Goal: Task Accomplishment & Management: Complete application form

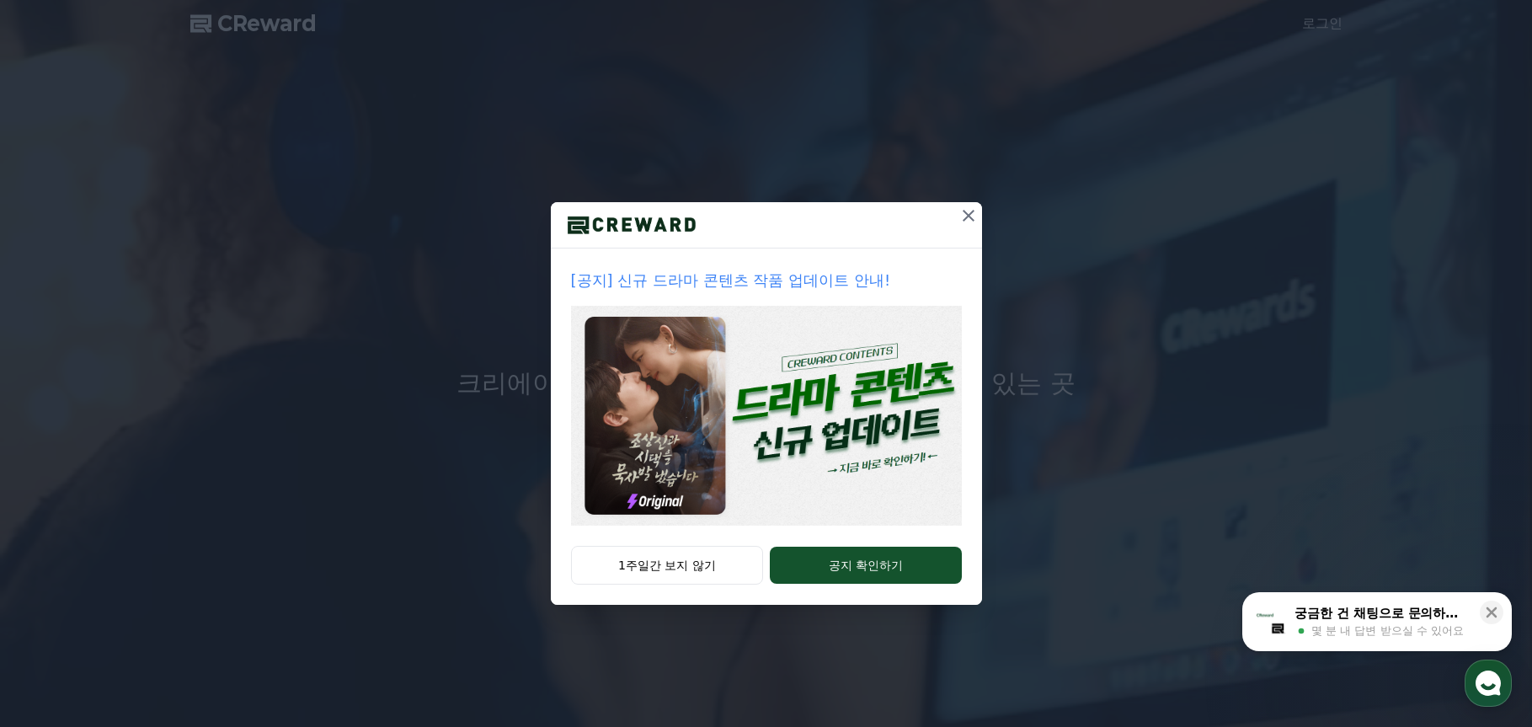
click at [967, 215] on icon at bounding box center [969, 216] width 12 height 12
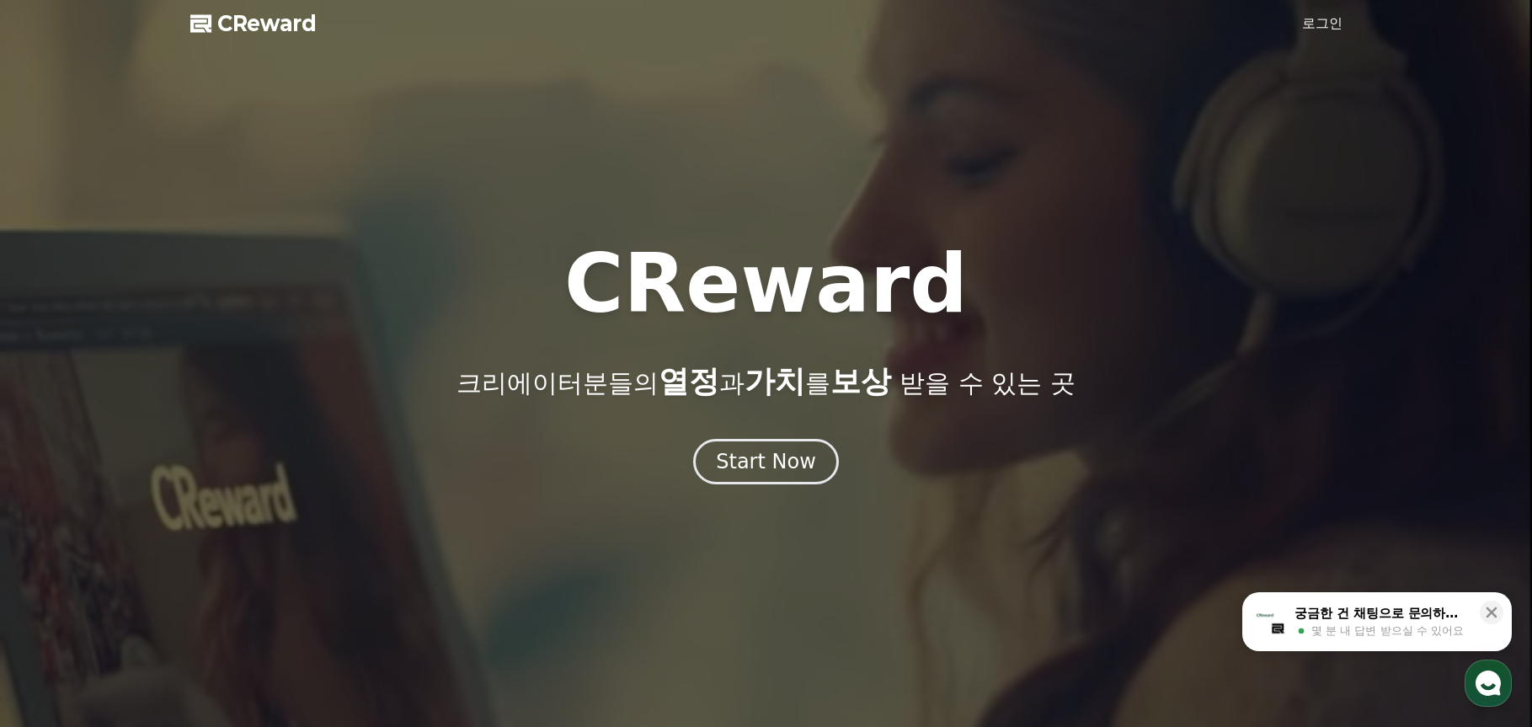
click at [1316, 32] on link "로그인" at bounding box center [1322, 23] width 40 height 20
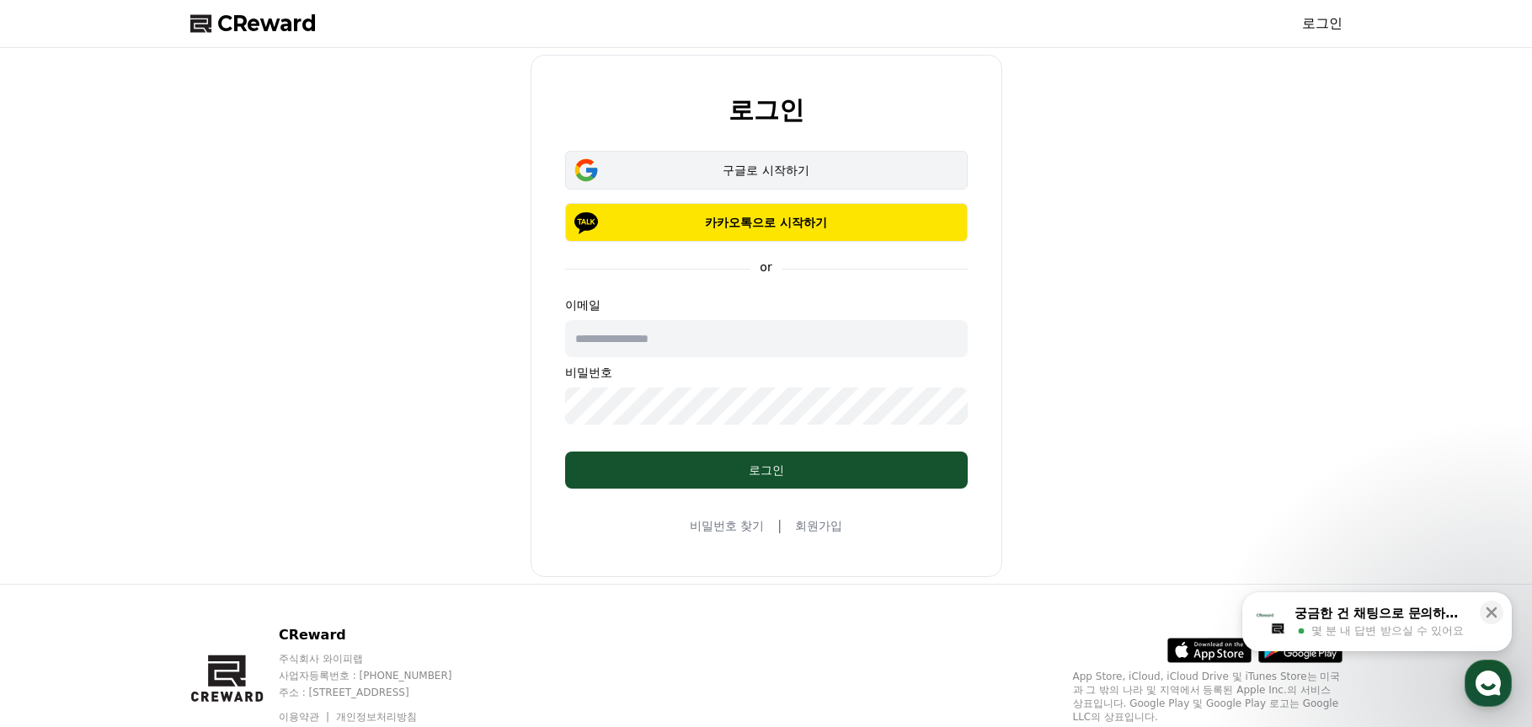
click at [681, 176] on div "구글로 시작하기" at bounding box center [767, 170] width 354 height 17
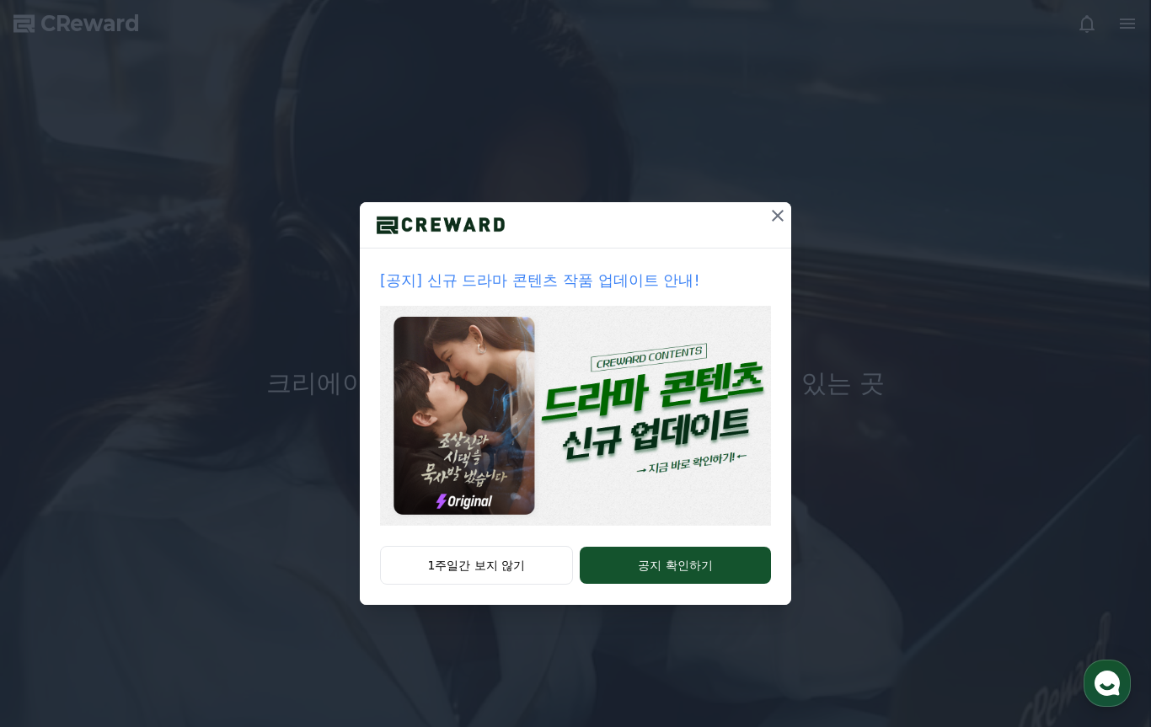
click at [775, 211] on icon at bounding box center [777, 216] width 20 height 20
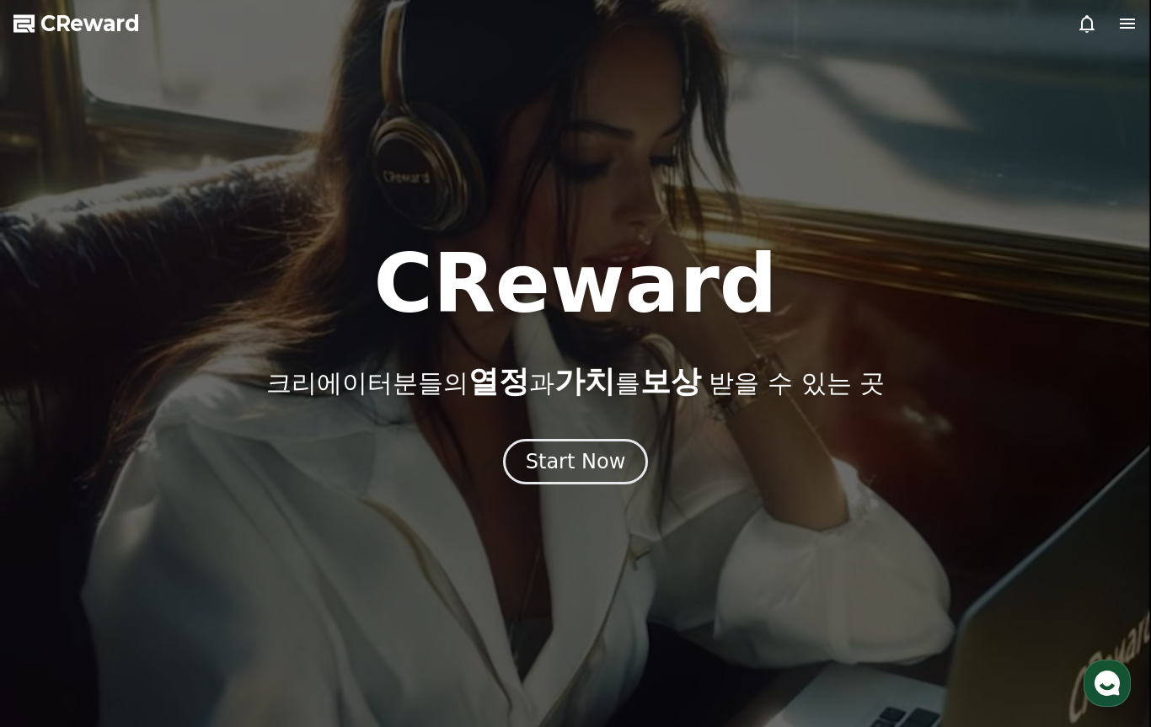
click at [497, 431] on div "CReward 크리에이터분들의 열정 과 가치 를 보상 받을 수 있는 곳 Start Now" at bounding box center [575, 363] width 1151 height 241
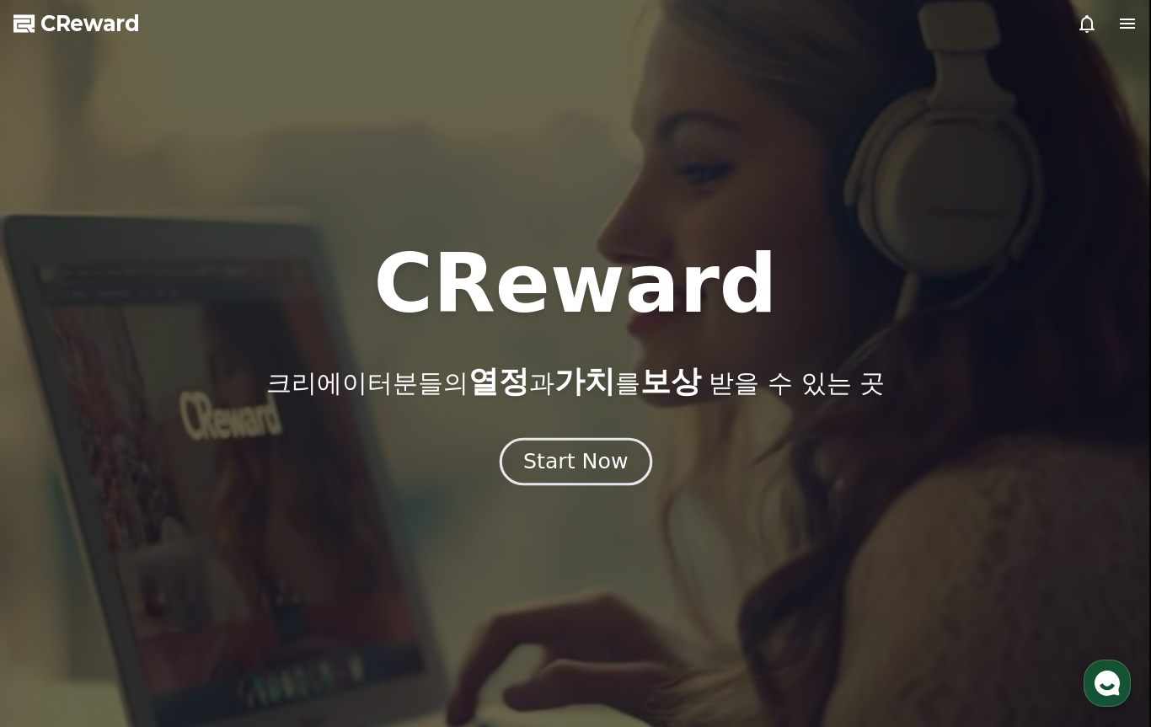
click at [551, 459] on div "Start Now" at bounding box center [575, 461] width 104 height 29
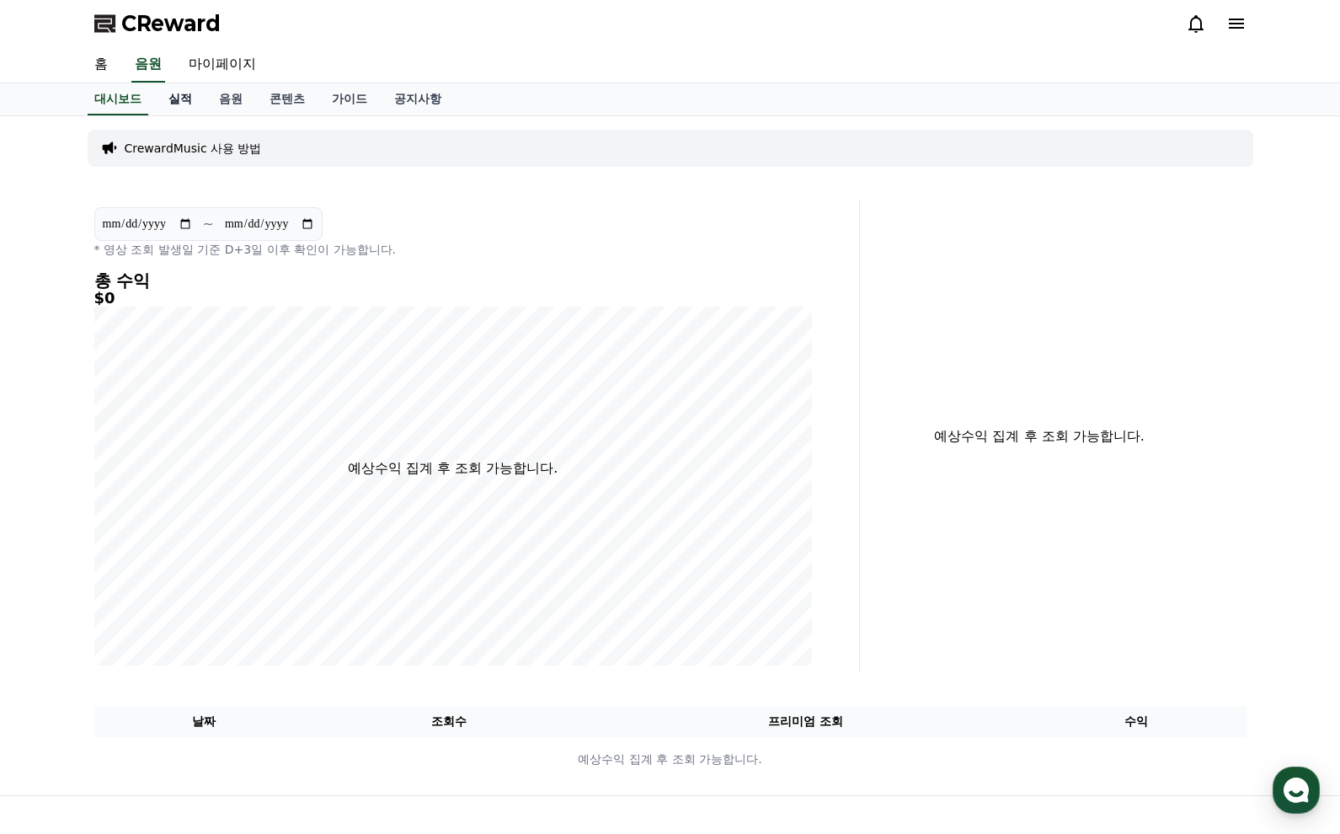
click at [195, 94] on link "실적" at bounding box center [180, 99] width 51 height 32
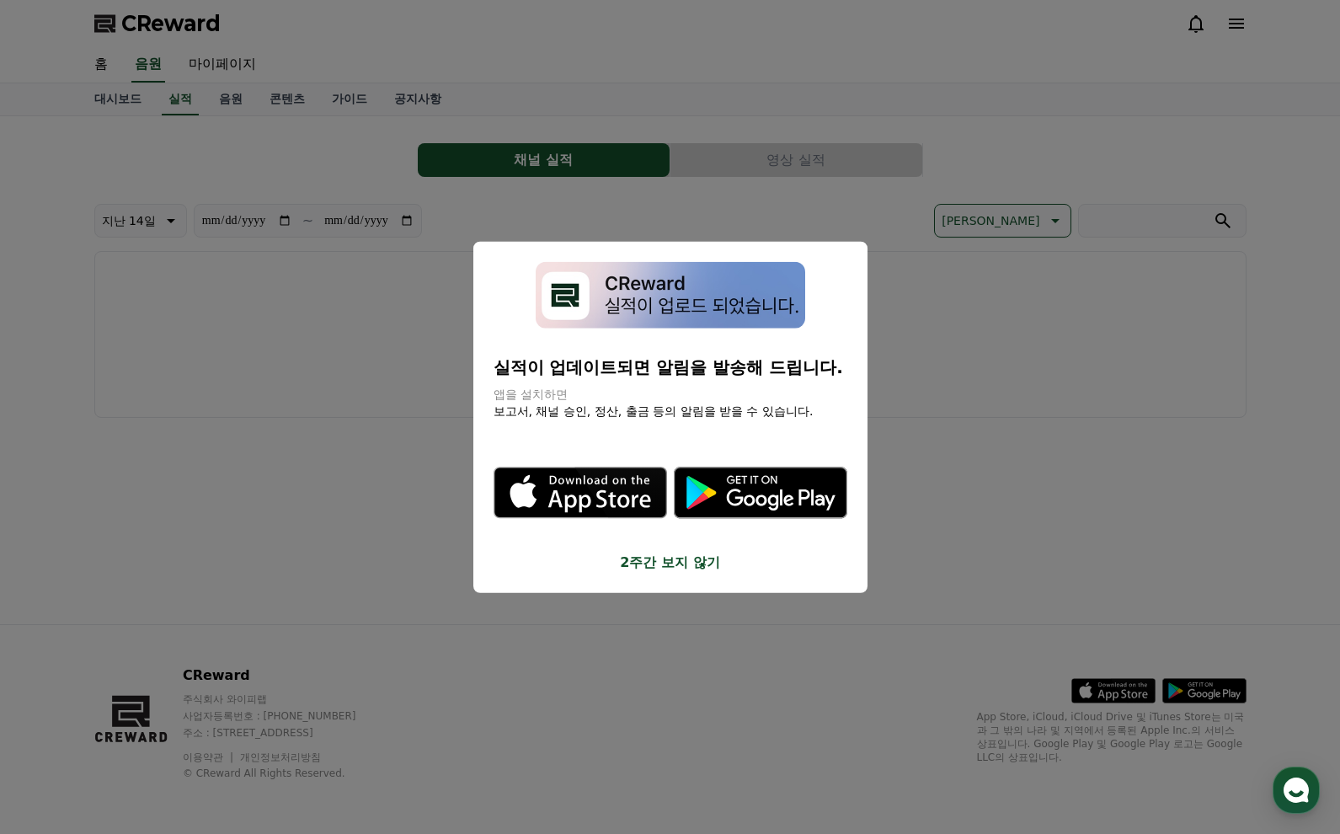
click at [431, 673] on button "close modal" at bounding box center [670, 417] width 1340 height 834
click at [338, 503] on div "**********" at bounding box center [670, 370] width 1179 height 508
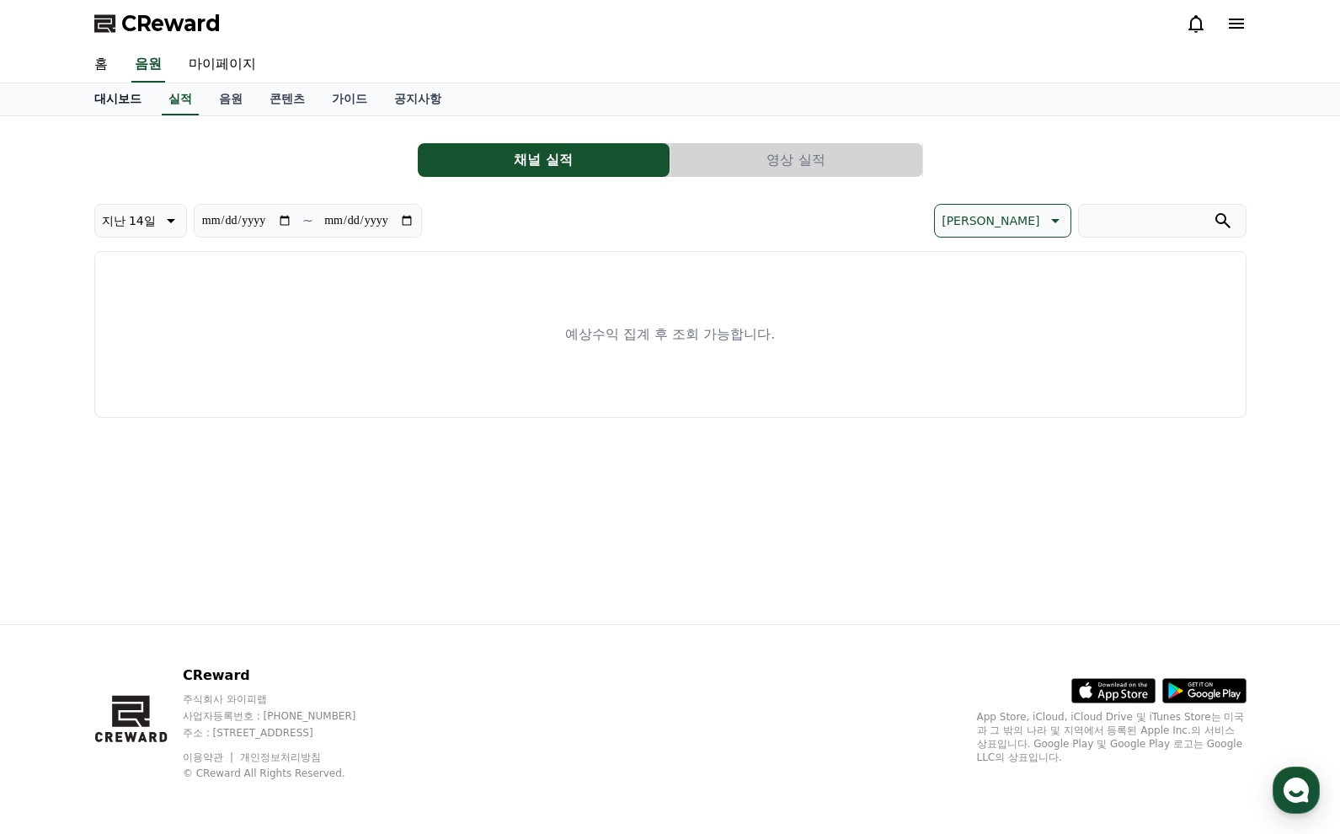
click at [108, 104] on link "대시보드" at bounding box center [118, 99] width 74 height 32
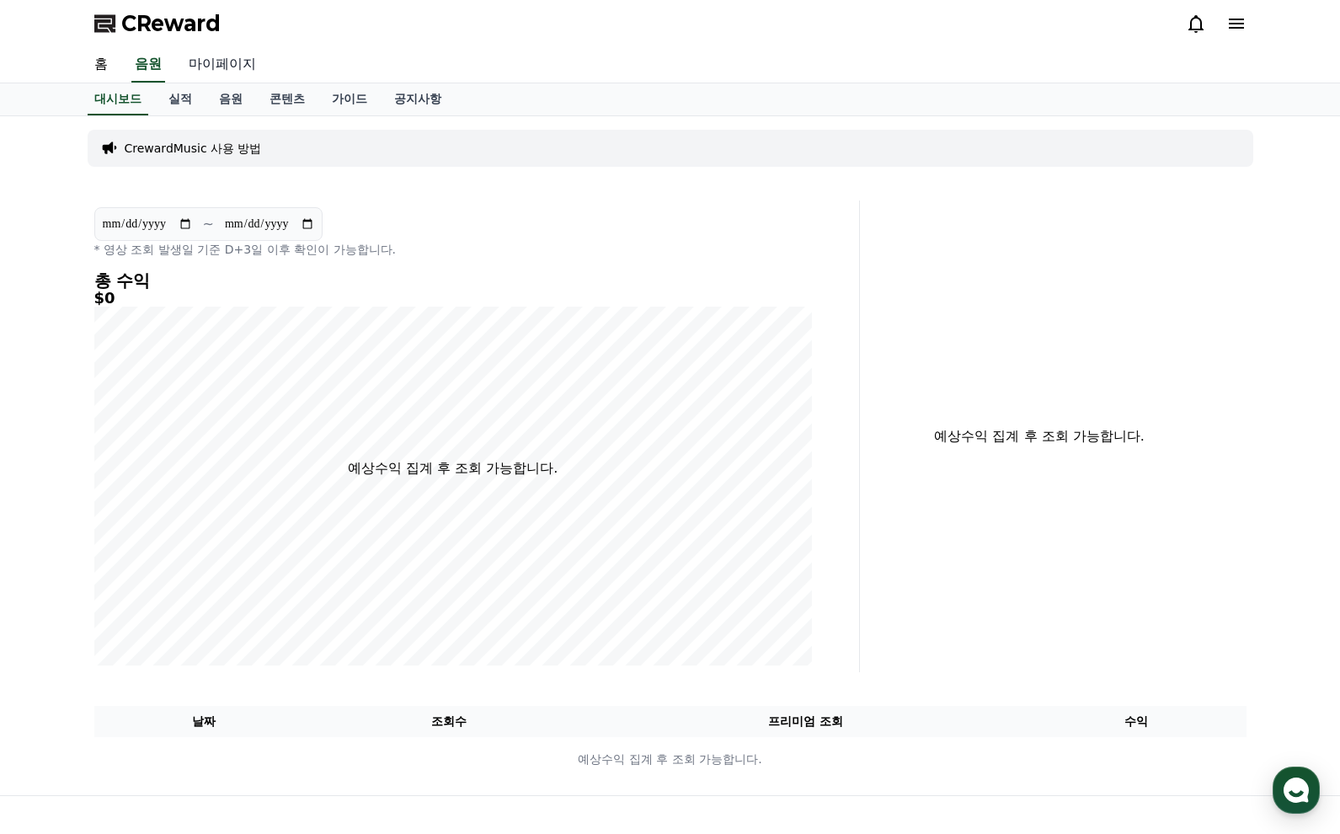
click at [238, 62] on link "마이페이지" at bounding box center [222, 64] width 94 height 35
select select "**********"
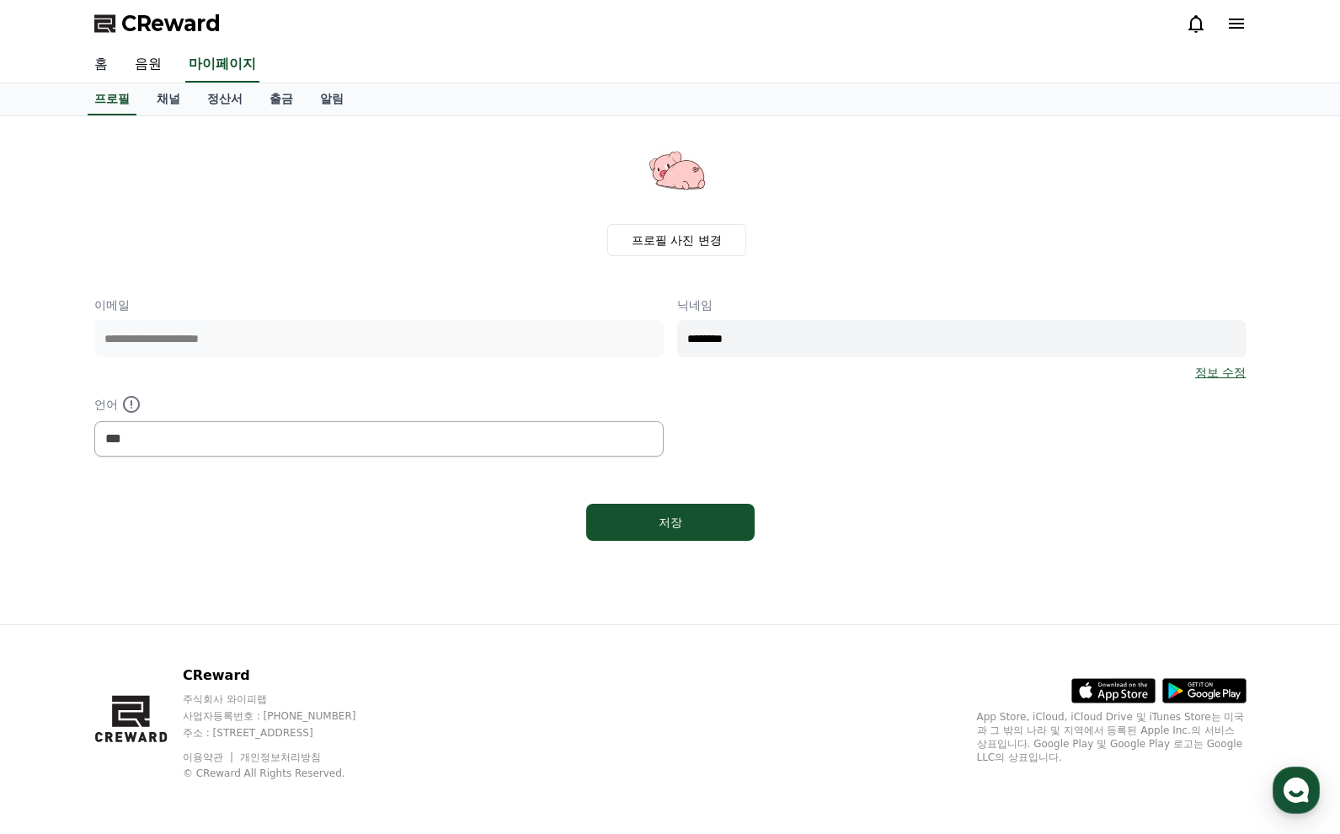
click at [93, 64] on link "홈" at bounding box center [101, 64] width 40 height 35
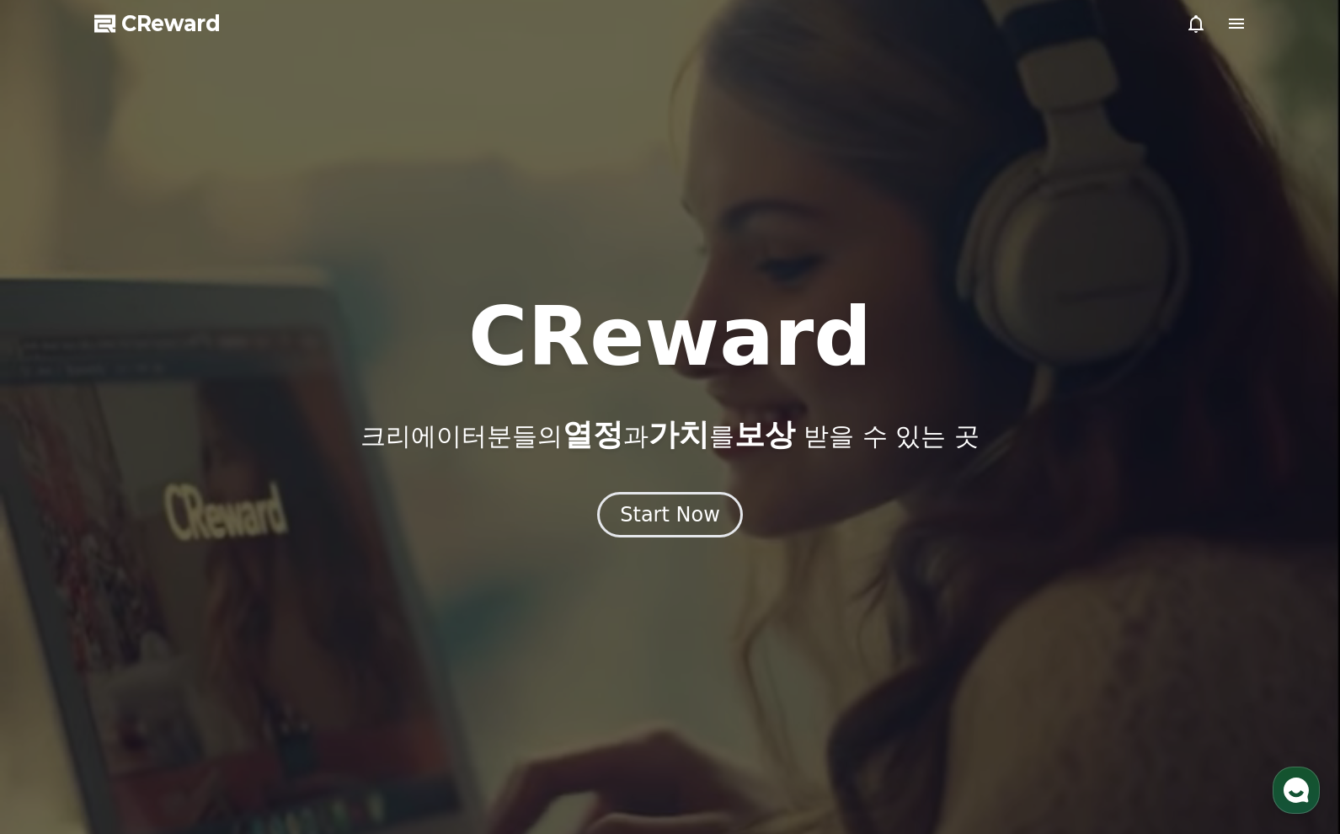
click at [1150, 25] on icon at bounding box center [1236, 23] width 20 height 20
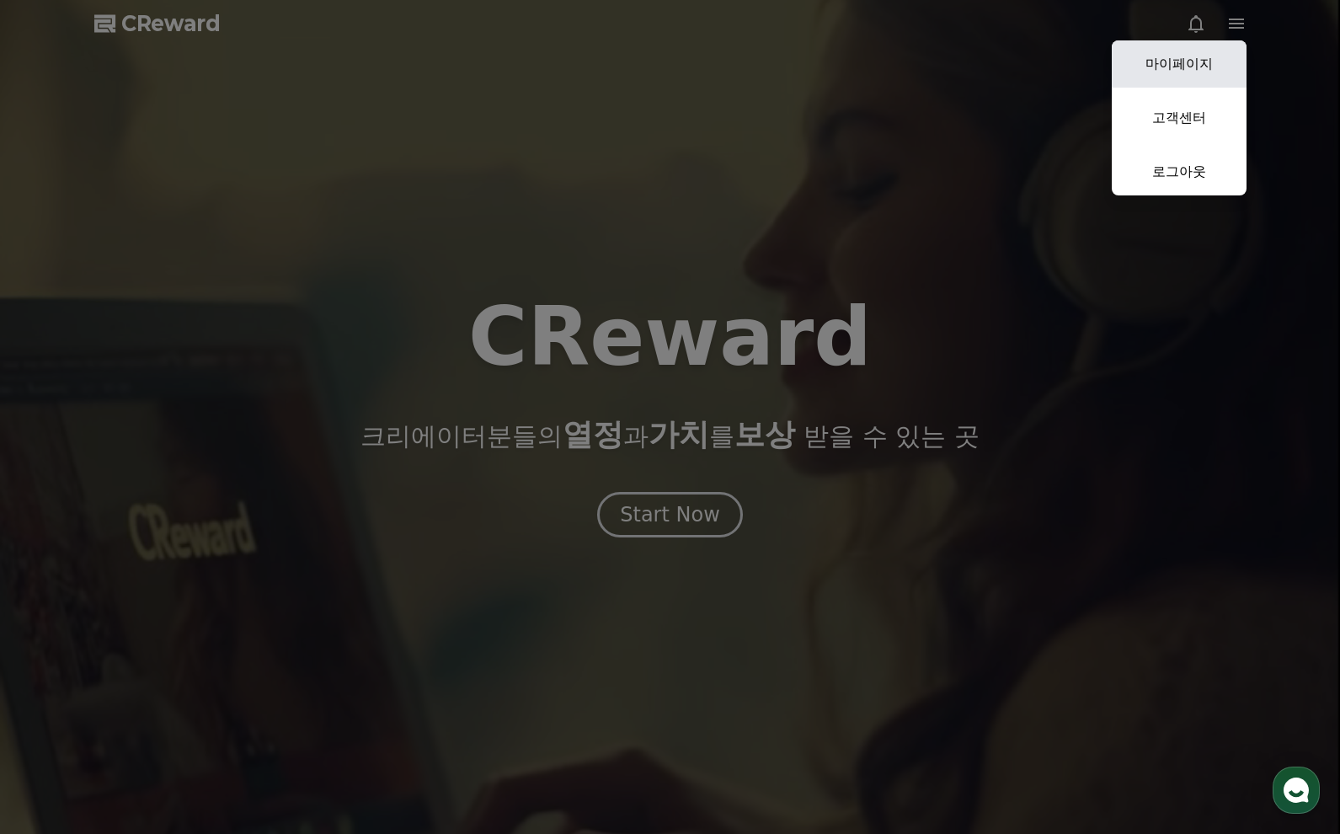
click at [1150, 62] on link "마이페이지" at bounding box center [1179, 63] width 135 height 47
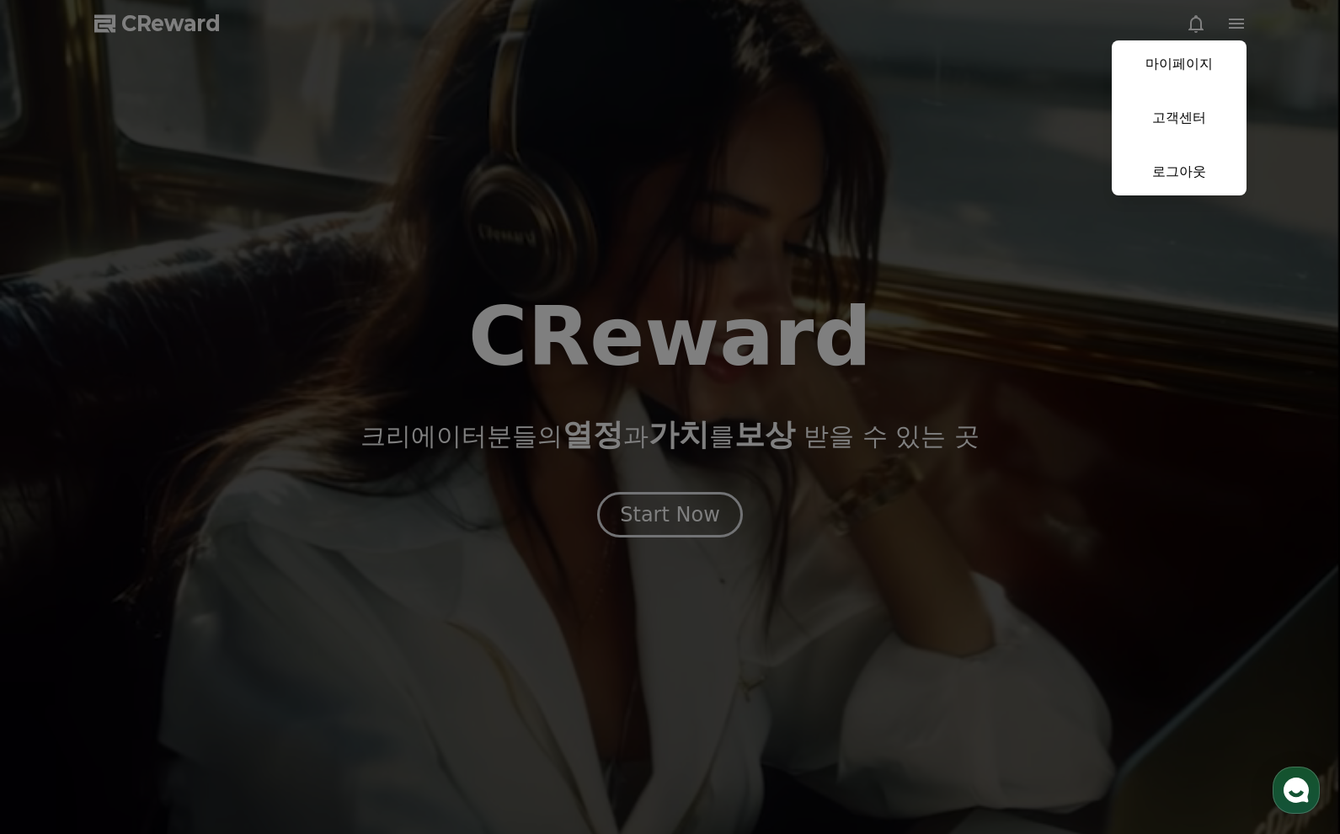
select select "**********"
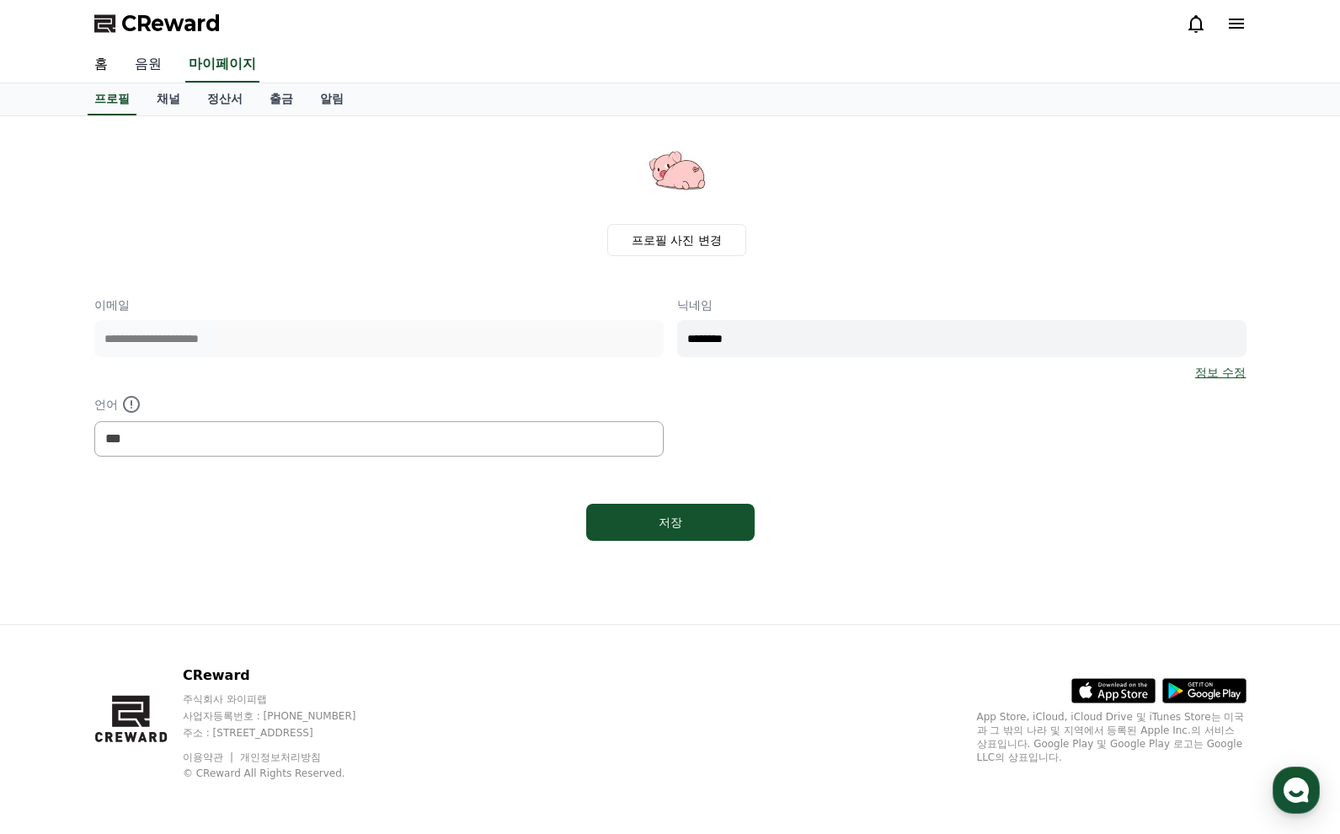
click at [146, 68] on link "음원" at bounding box center [148, 64] width 54 height 35
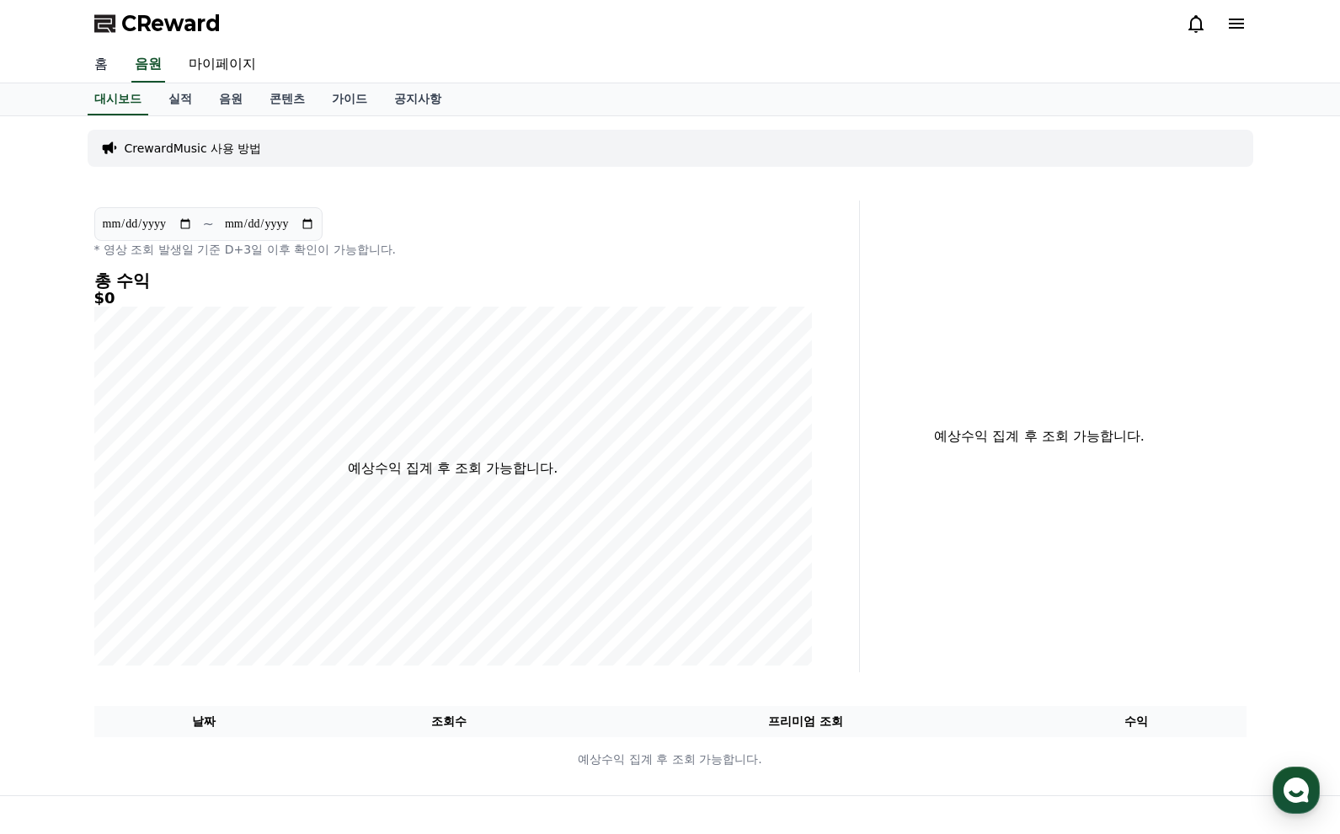
click at [99, 65] on link "홈" at bounding box center [101, 64] width 40 height 35
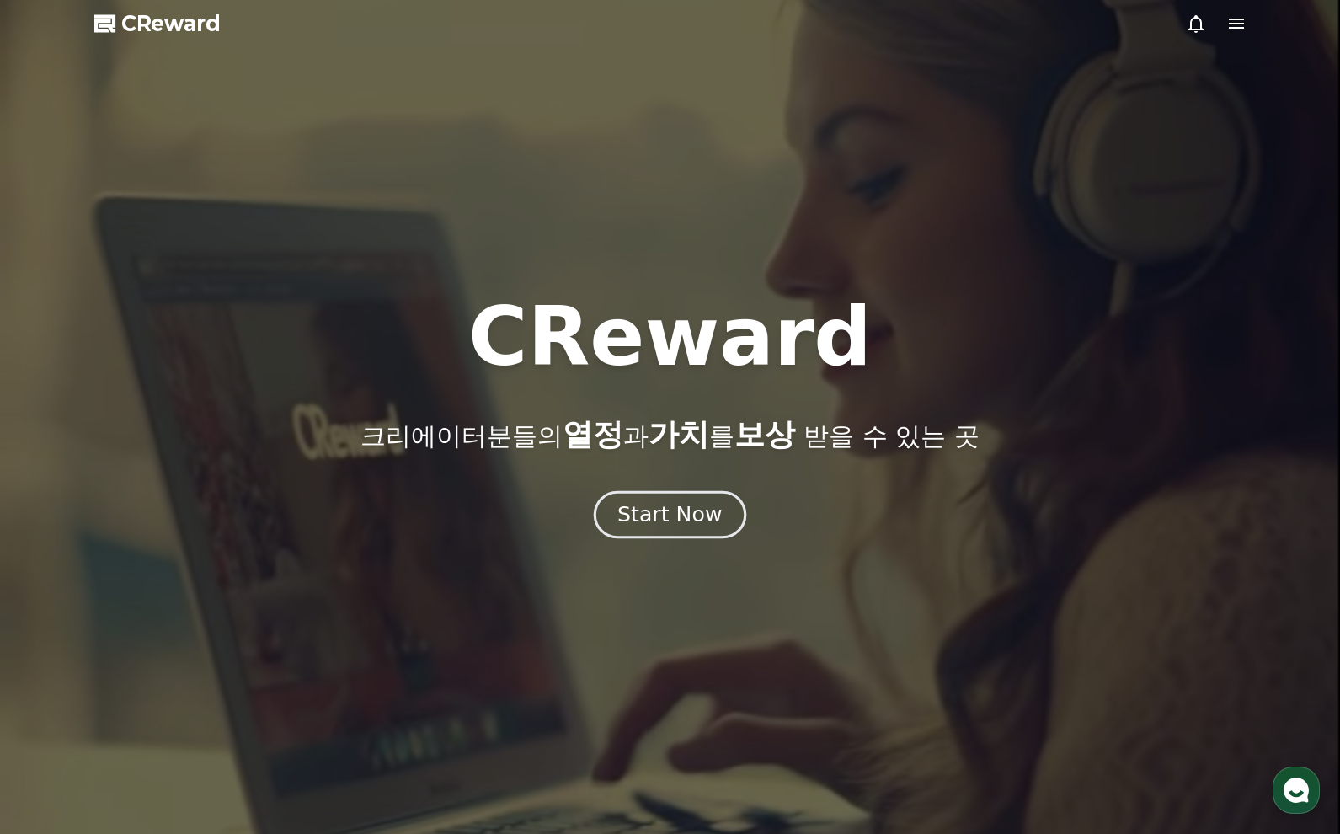
click at [658, 492] on button "Start Now" at bounding box center [670, 515] width 152 height 48
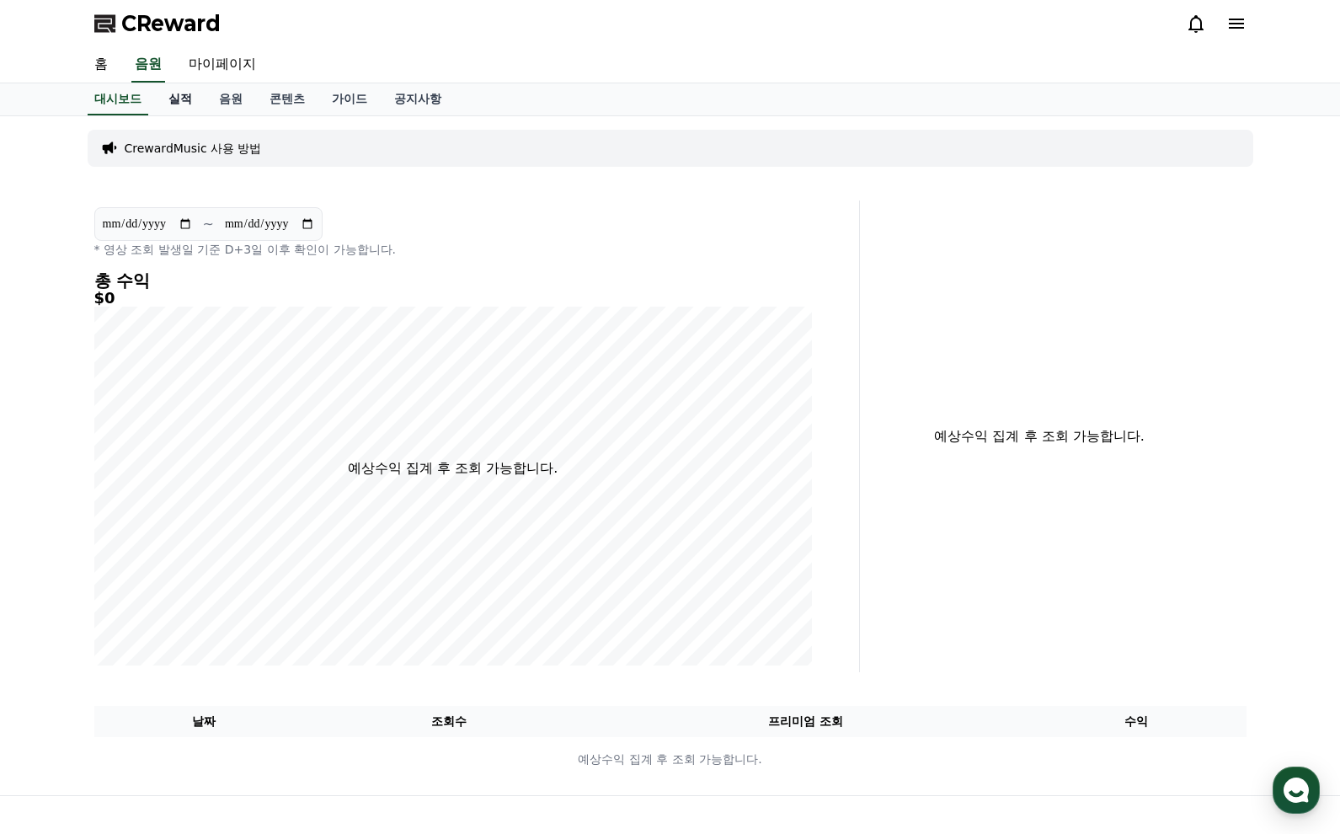
click at [174, 98] on link "실적" at bounding box center [180, 99] width 51 height 32
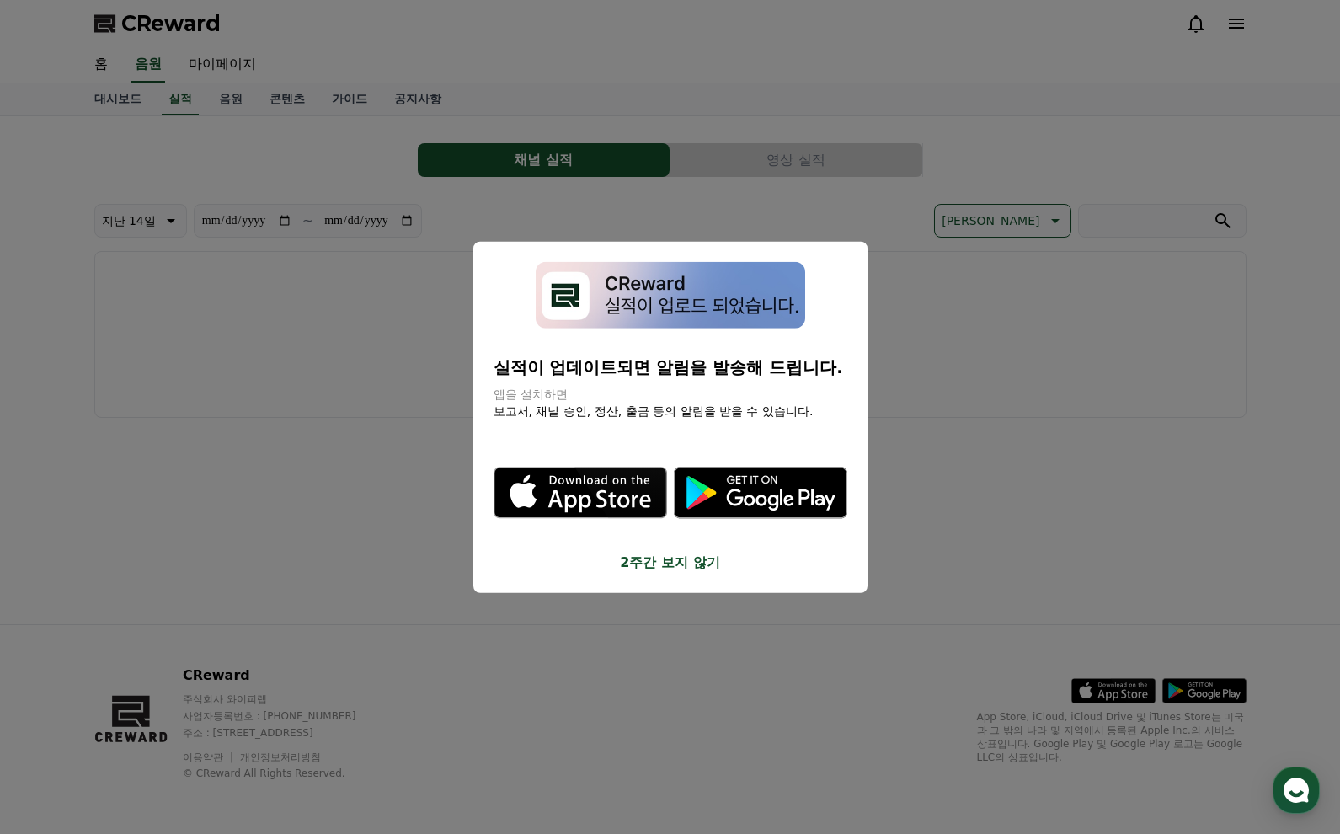
click at [673, 562] on button "2주간 보지 않기" at bounding box center [671, 562] width 354 height 20
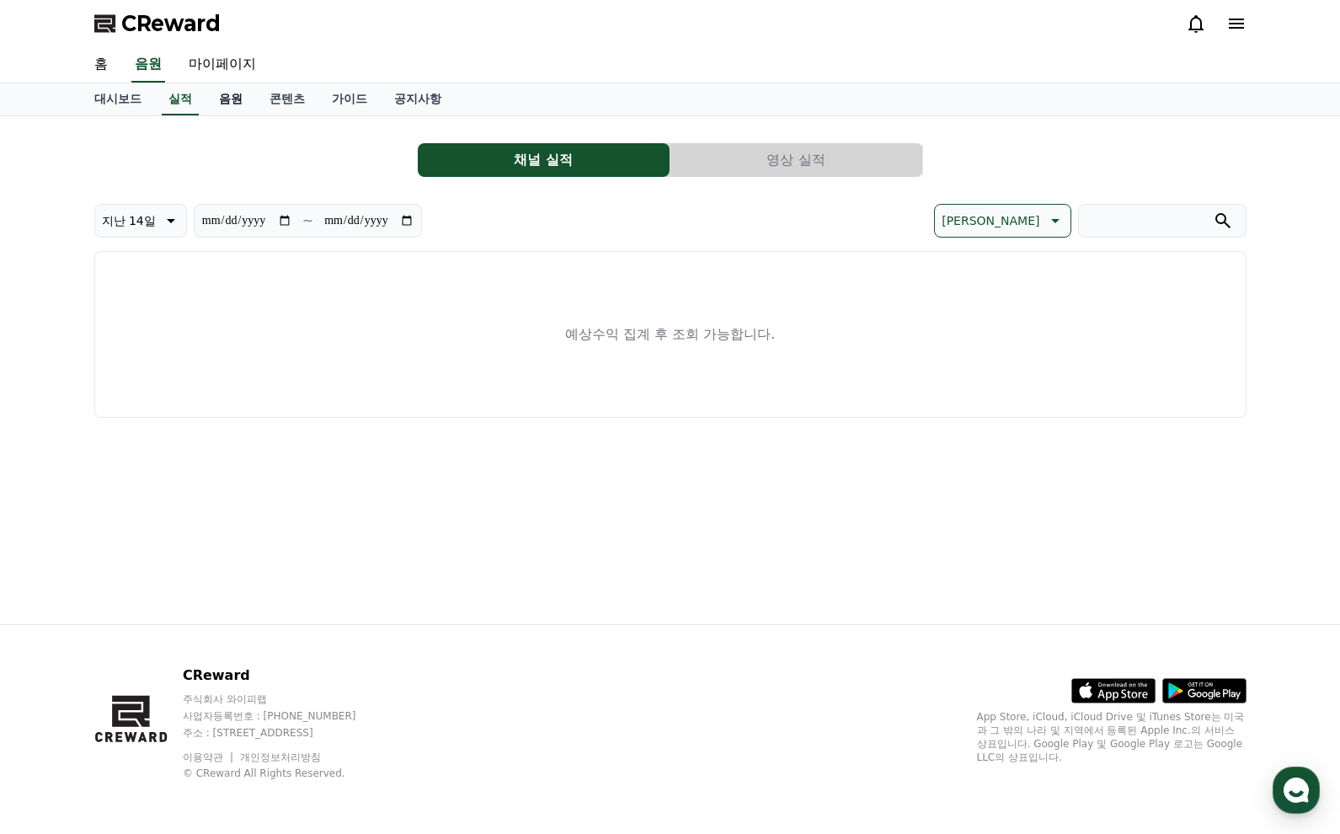
click at [211, 98] on link "음원" at bounding box center [231, 99] width 51 height 32
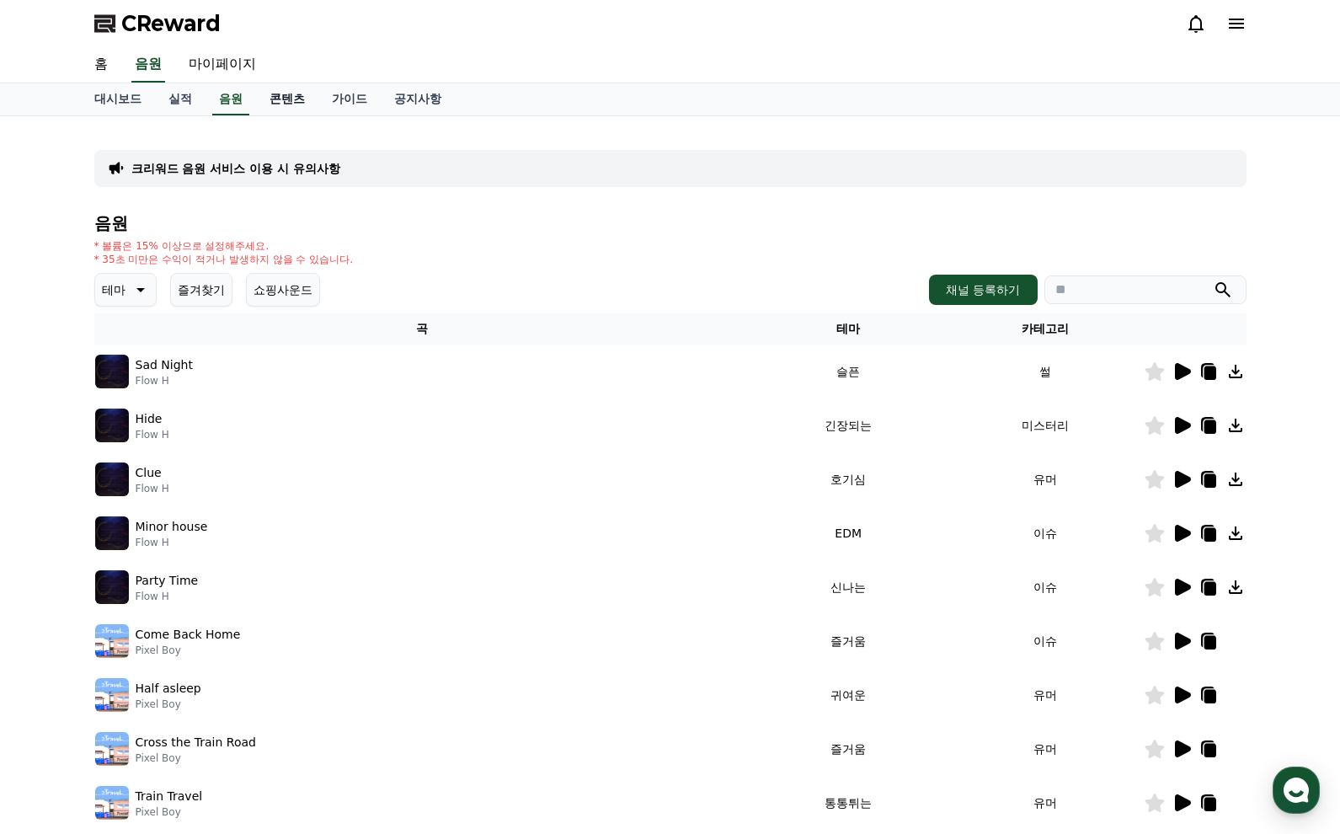
click at [282, 98] on link "콘텐츠" at bounding box center [287, 99] width 62 height 32
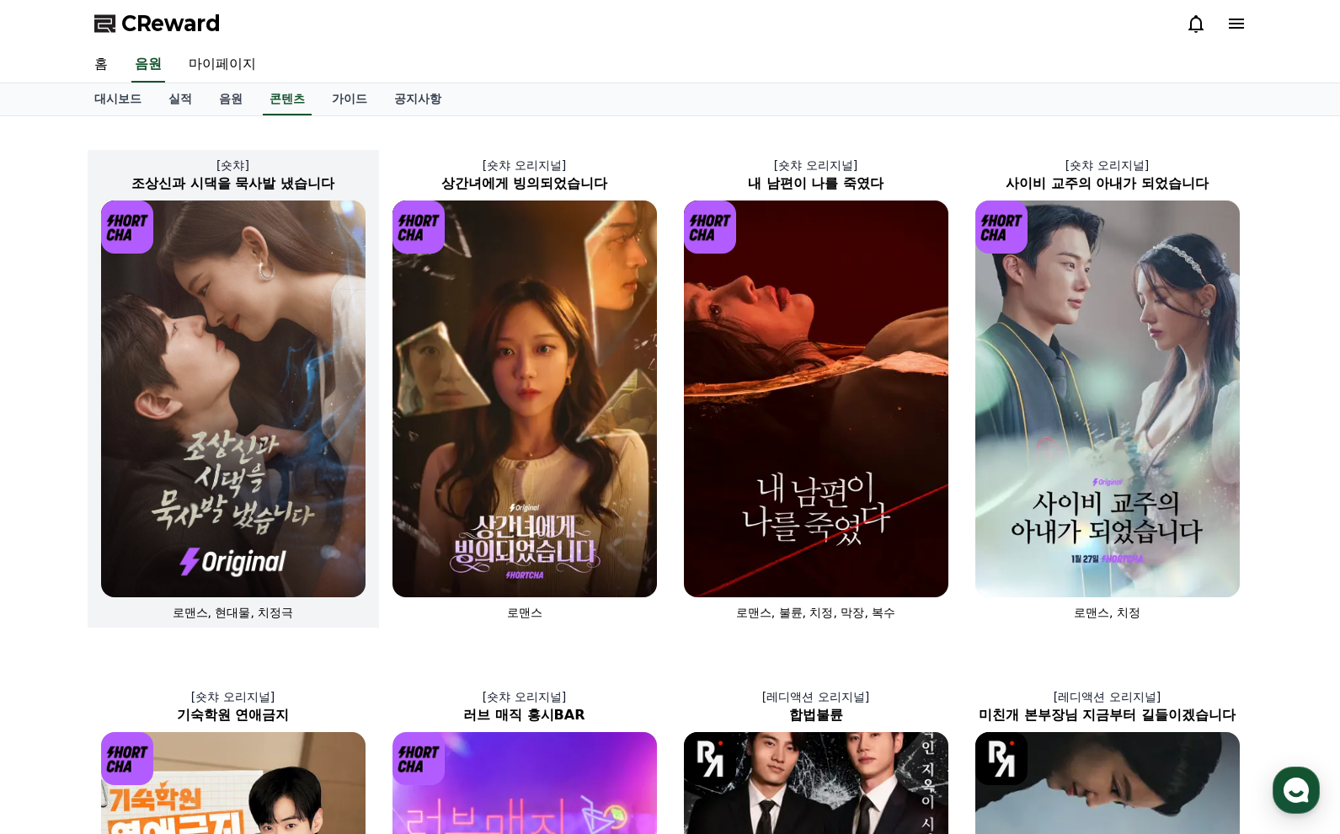
click at [184, 381] on img at bounding box center [233, 398] width 264 height 397
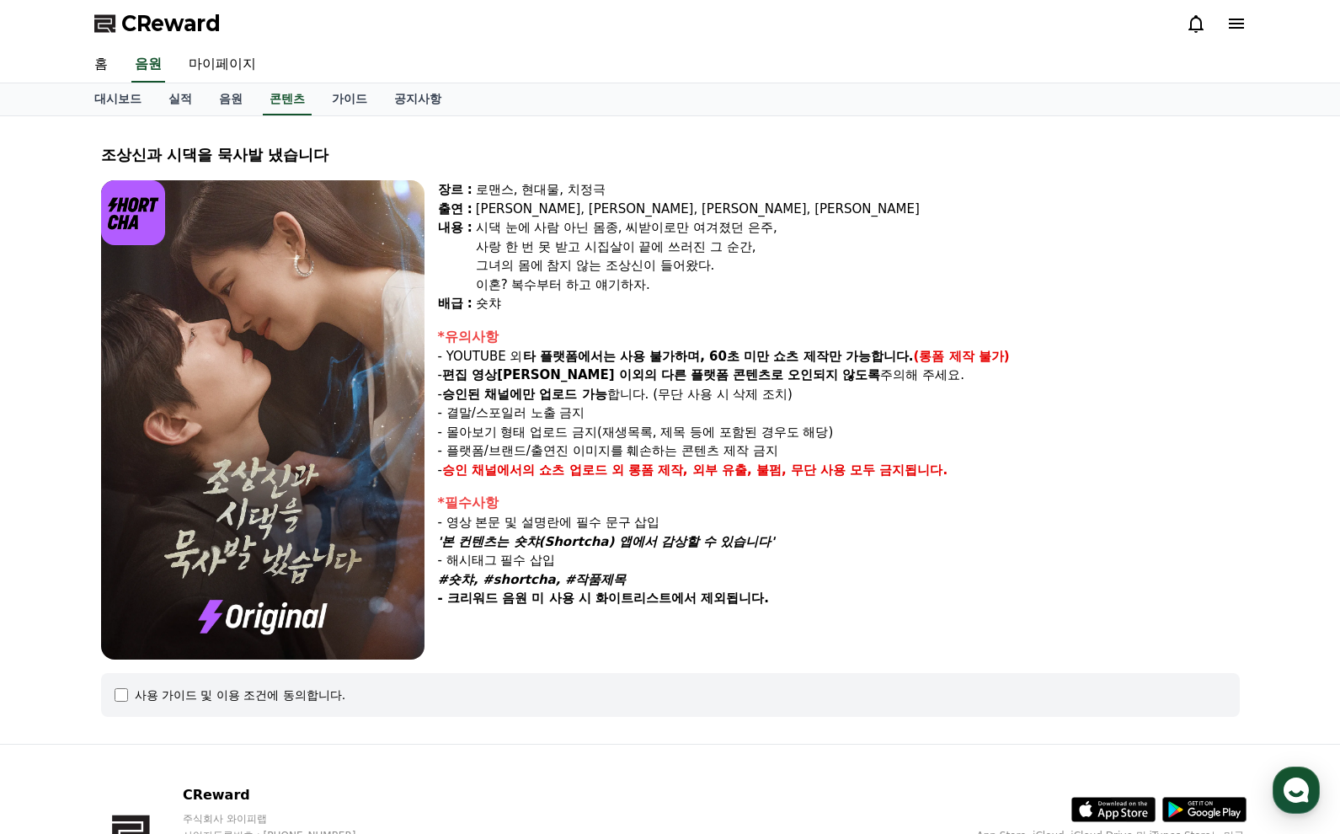
click at [709, 386] on p "- 승인된 채널에만 업로드 가능 합니다. (무단 사용 시 삭제 조치)" at bounding box center [839, 394] width 802 height 19
drag, startPoint x: 794, startPoint y: 622, endPoint x: 348, endPoint y: 111, distance: 678.1
click at [348, 111] on div "CReward 홈 음원 마이페이지 대시보드 실적 음원 콘텐츠 가이드 공지사항 조상신과 시댁을 묵사발 냈습니다 장르 : 로맨스, 현대물, 치정극…" at bounding box center [670, 477] width 1340 height 954
click at [708, 345] on div "*유의사항" at bounding box center [839, 337] width 802 height 20
drag, startPoint x: 829, startPoint y: 598, endPoint x: 306, endPoint y: 137, distance: 697.1
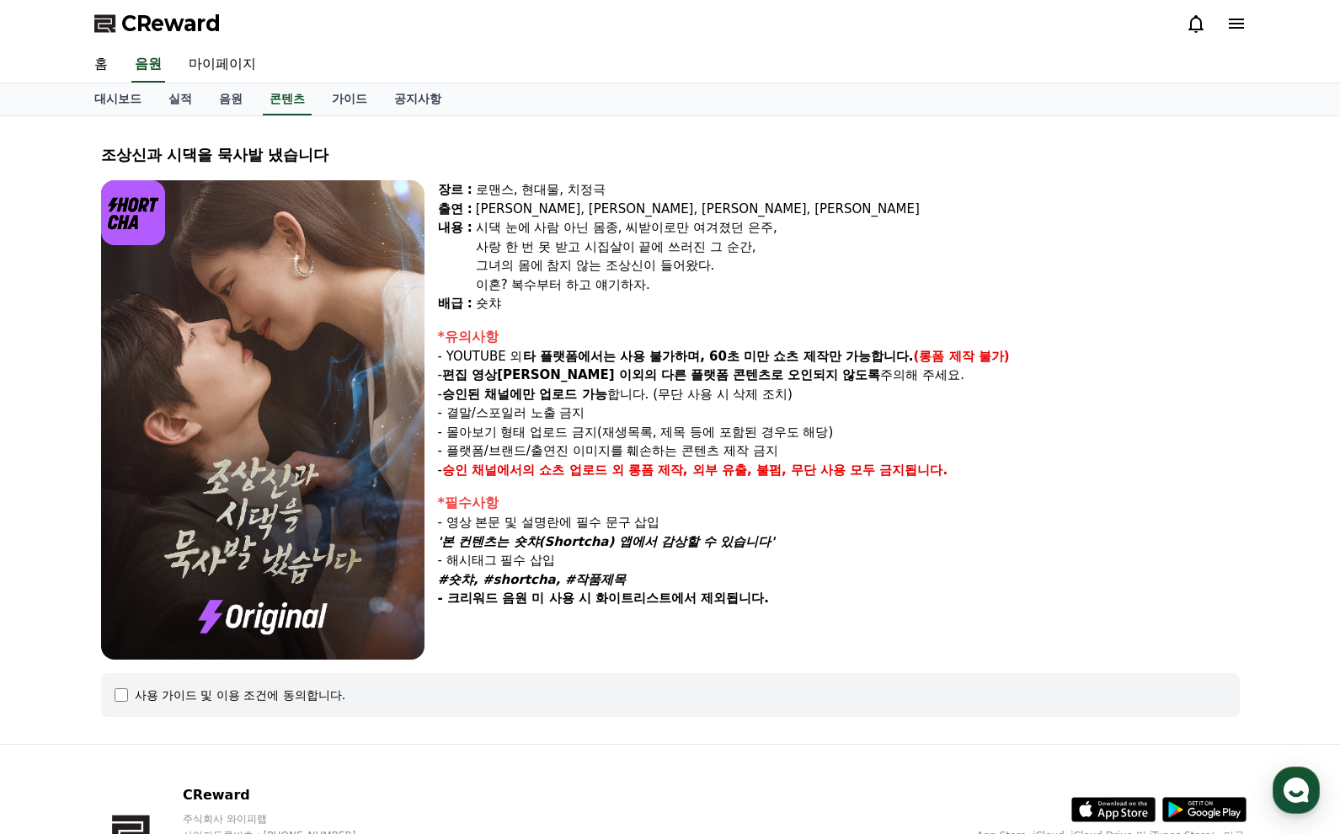
click at [306, 137] on div "조상[DEMOGRAPHIC_DATA]과 시댁을 묵사발 냈습니다 장르 : 로맨스, 현대물, 치정극 출연 : [PERSON_NAME], [PERS…" at bounding box center [670, 430] width 1152 height 601
click at [819, 313] on div "장르 : 로맨스, 현대물, 치정극 출연 : [PERSON_NAME], [PERSON_NAME], [PERSON_NAME], [PERSON_NA…" at bounding box center [839, 419] width 802 height 479
drag, startPoint x: 437, startPoint y: 170, endPoint x: 849, endPoint y: 612, distance: 604.3
click at [849, 612] on div "조상[DEMOGRAPHIC_DATA]과 시댁을 묵사발 냈습니다 장르 : 로맨스, 현대물, 치정극 출연 : [PERSON_NAME], [PERS…" at bounding box center [670, 430] width 1152 height 601
click at [879, 575] on p "#숏챠, #shortcha, #작품제목" at bounding box center [839, 579] width 802 height 19
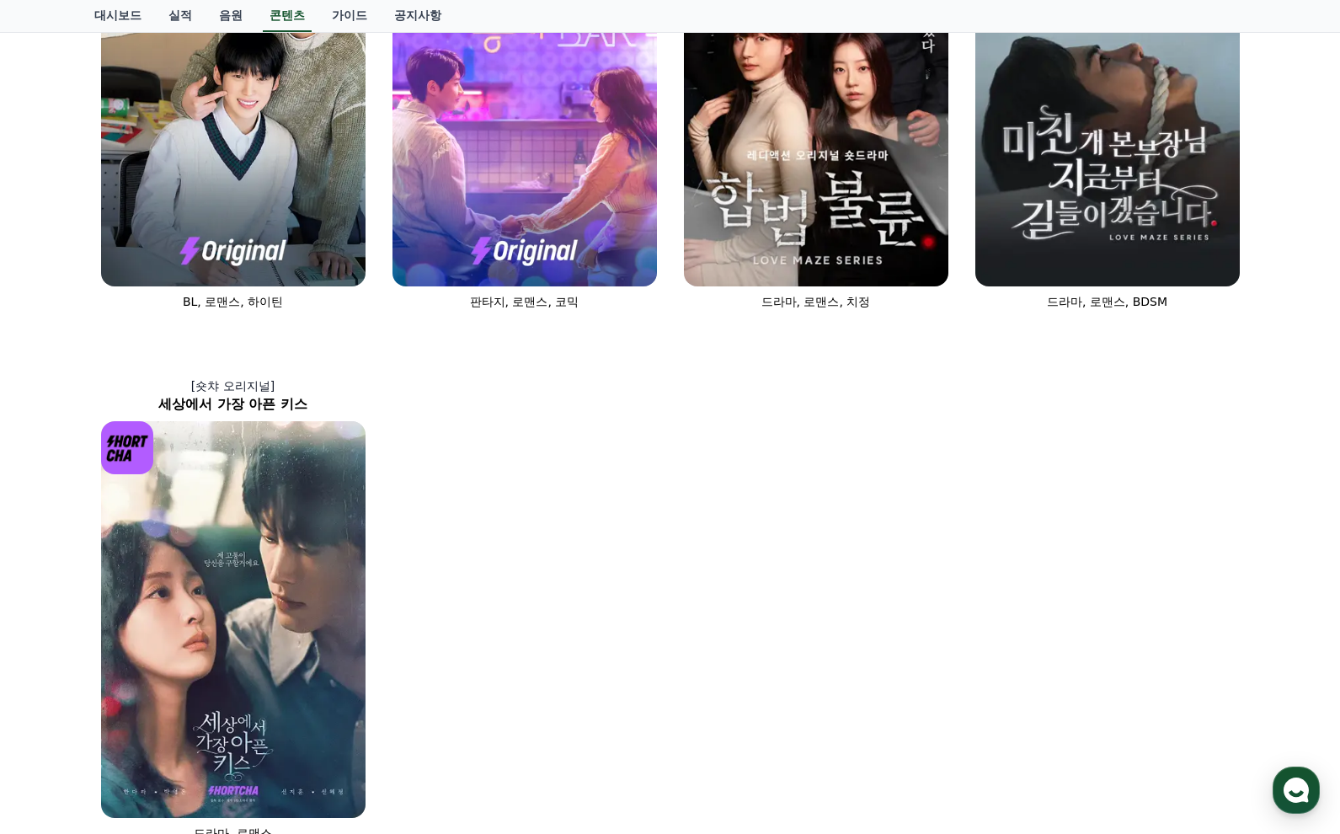
scroll to position [1080, 0]
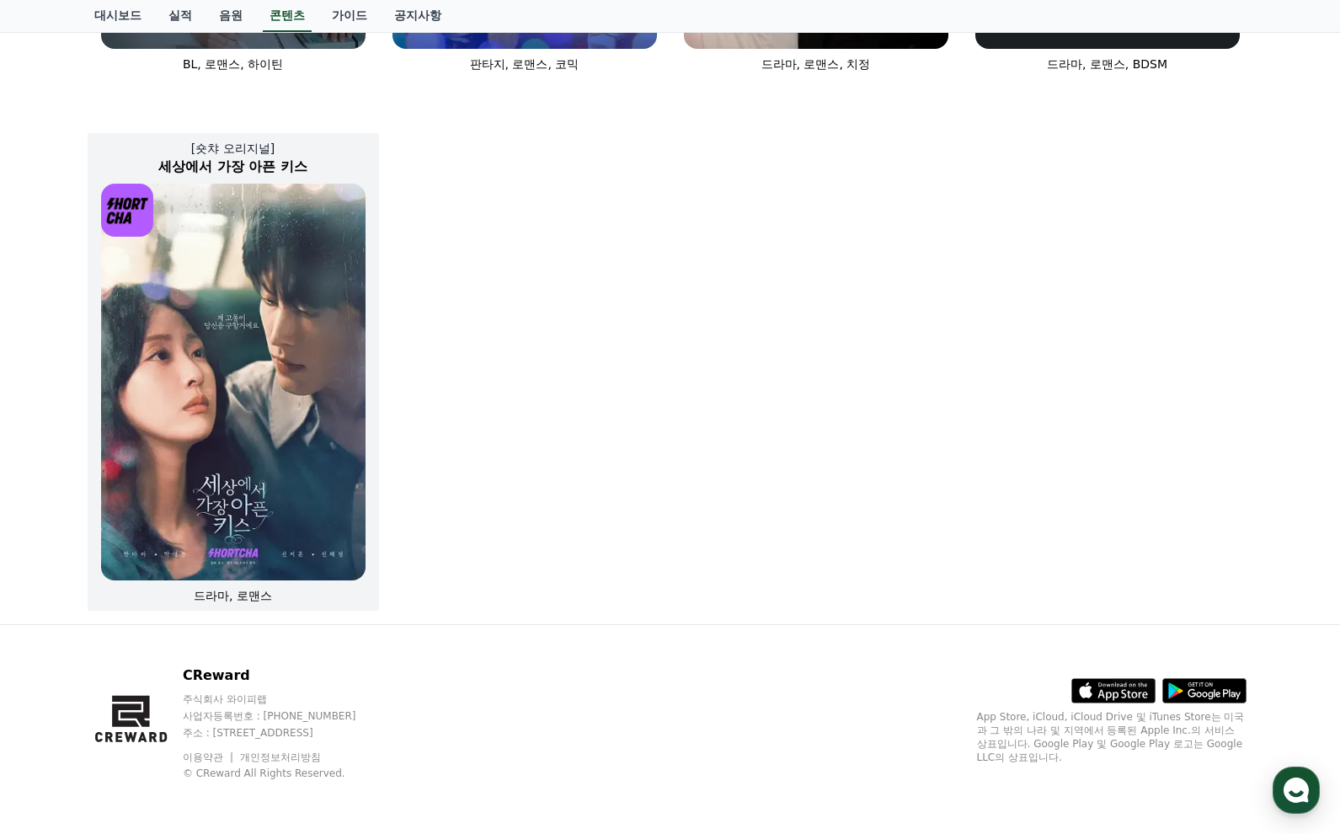
click at [355, 344] on img at bounding box center [233, 382] width 264 height 397
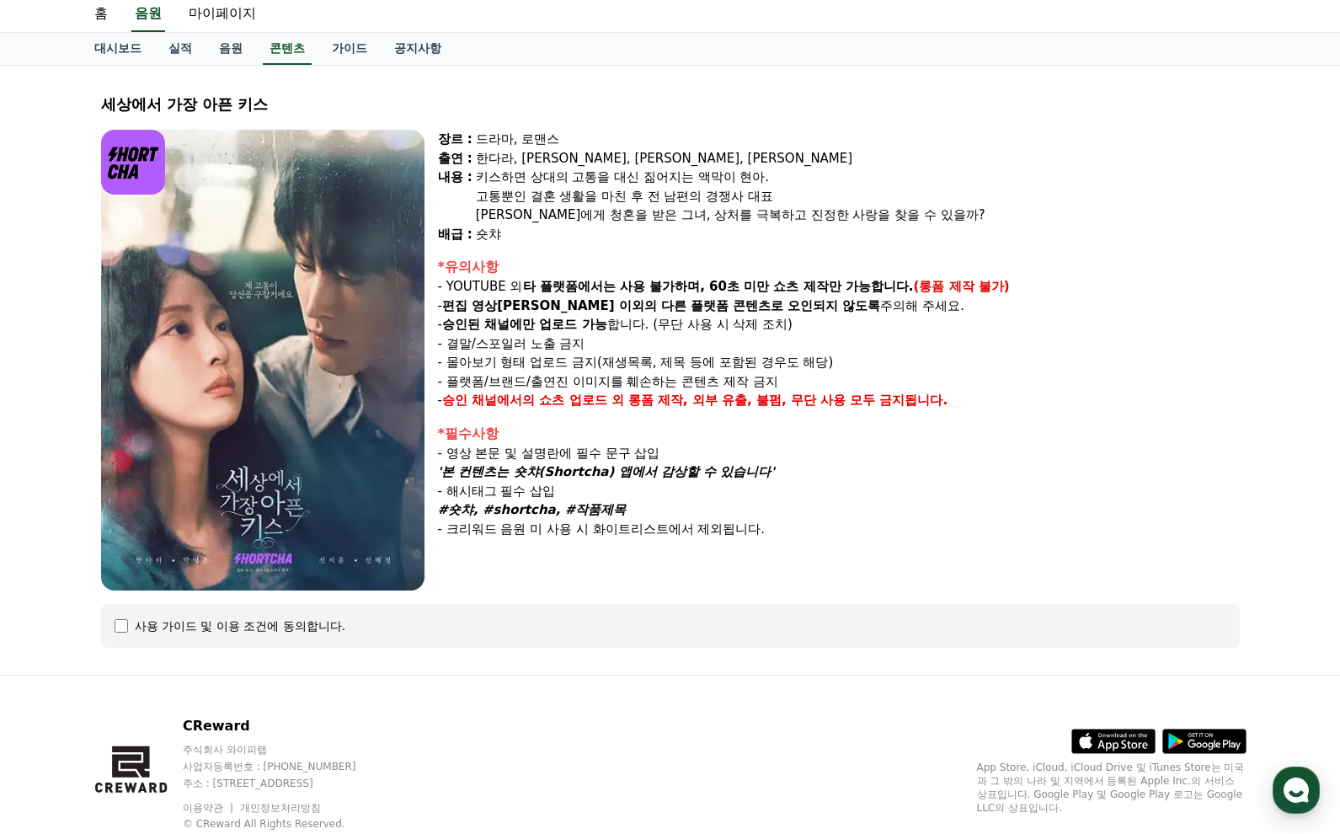
scroll to position [101, 0]
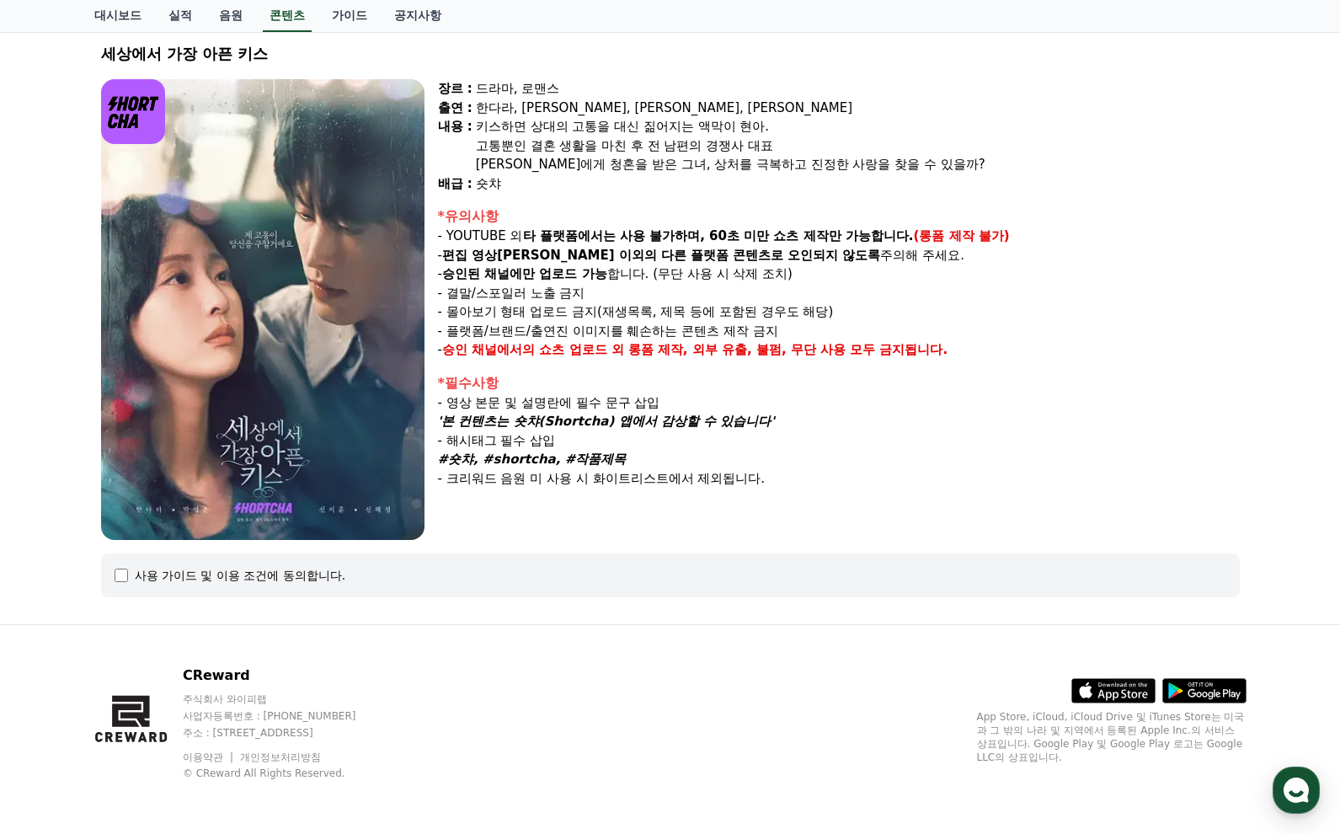
click at [577, 469] on p "- 크리워드 음원 미 사용 시 화이트리스트에서 제외됩니다." at bounding box center [839, 478] width 802 height 19
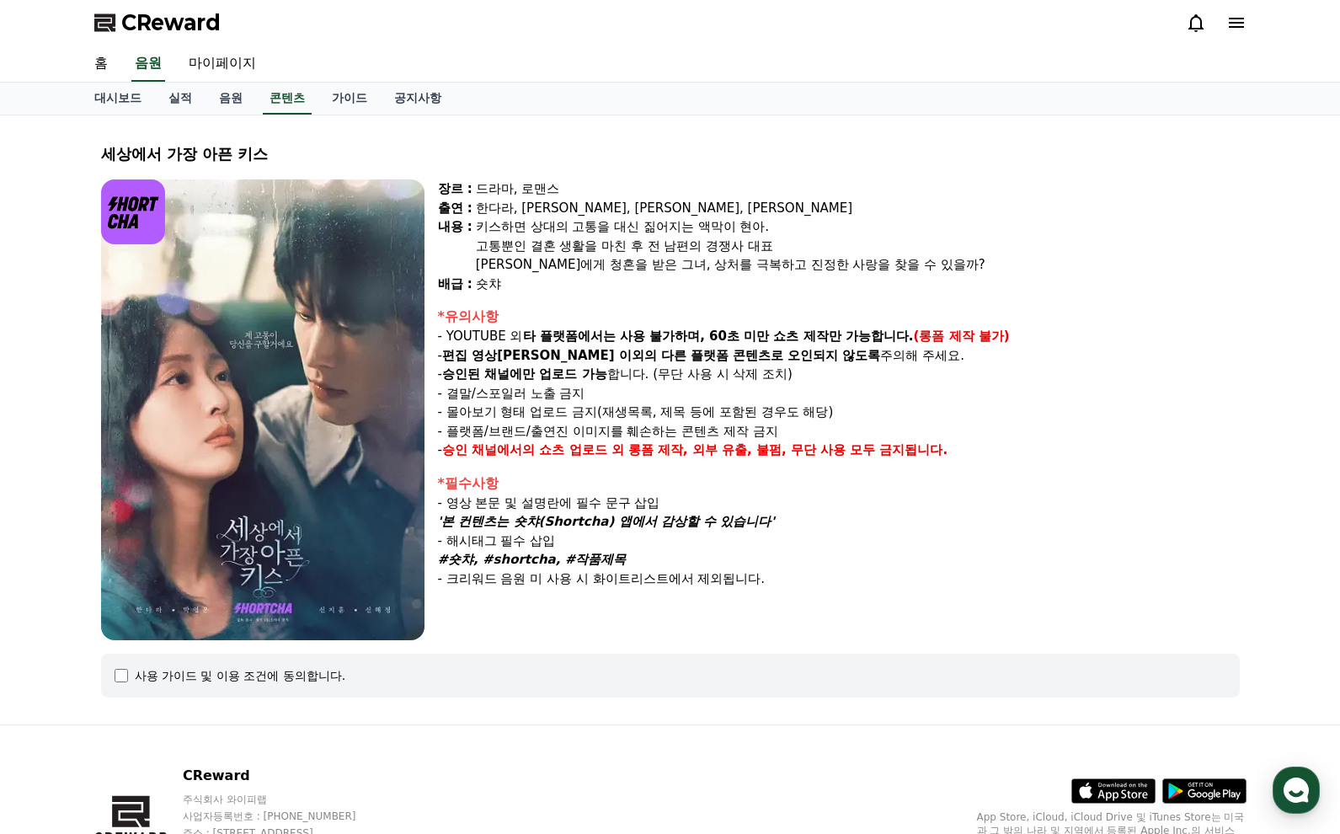
scroll to position [0, 0]
click at [558, 314] on div "*유의사항" at bounding box center [839, 317] width 802 height 20
drag, startPoint x: 439, startPoint y: 169, endPoint x: 910, endPoint y: 622, distance: 652.9
click at [903, 627] on div "세상에서 가장 아픈 키스 장르 : 드라마, 로맨스 출연 : 한다라, [PERSON_NAME], [PERSON_NAME], [PERSON_NAM…" at bounding box center [670, 421] width 1152 height 582
click at [945, 595] on div "장르 : 드라마, 로맨스 출연 : [PERSON_NAME], [PERSON_NAME], [PERSON_NAME], [PERSON_NAME] […" at bounding box center [839, 410] width 802 height 461
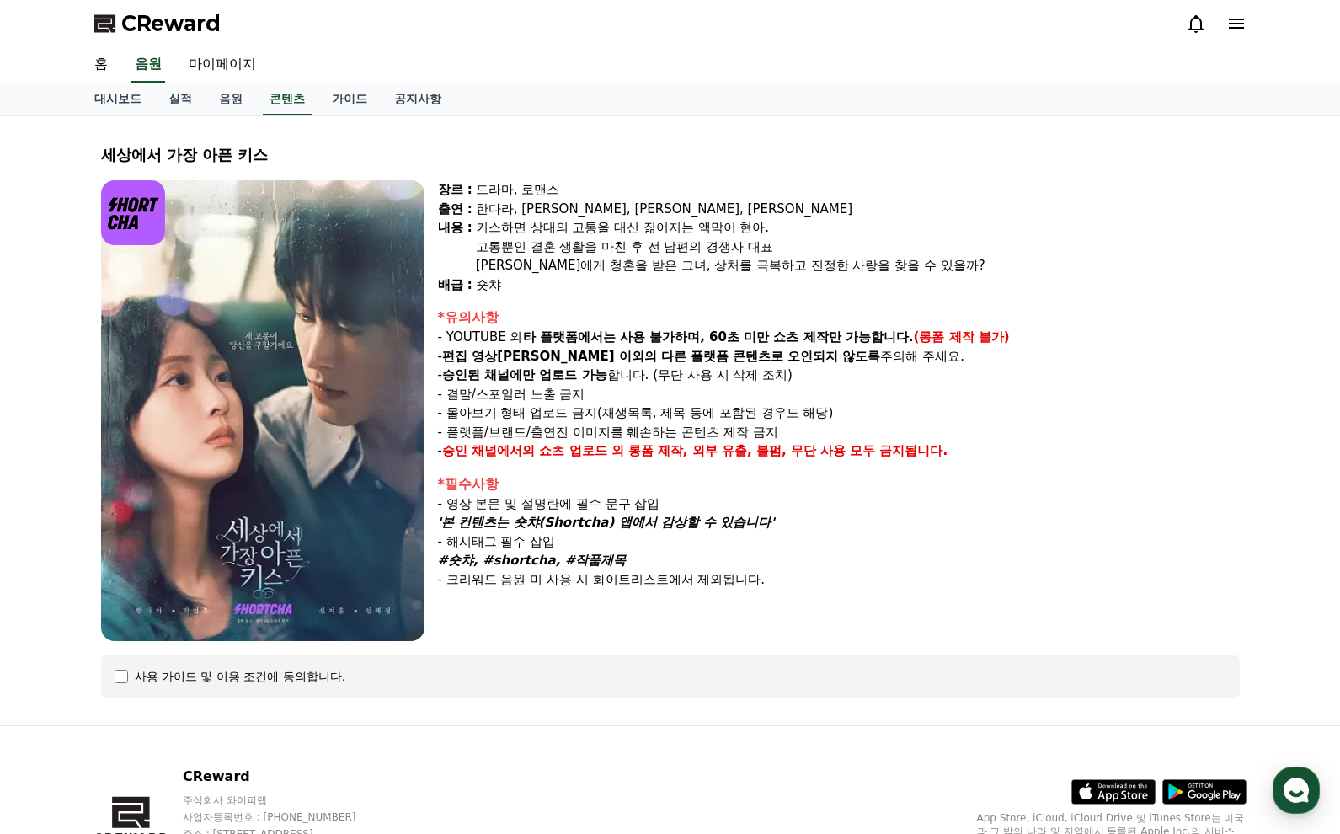
click at [272, 446] on img at bounding box center [262, 410] width 323 height 461
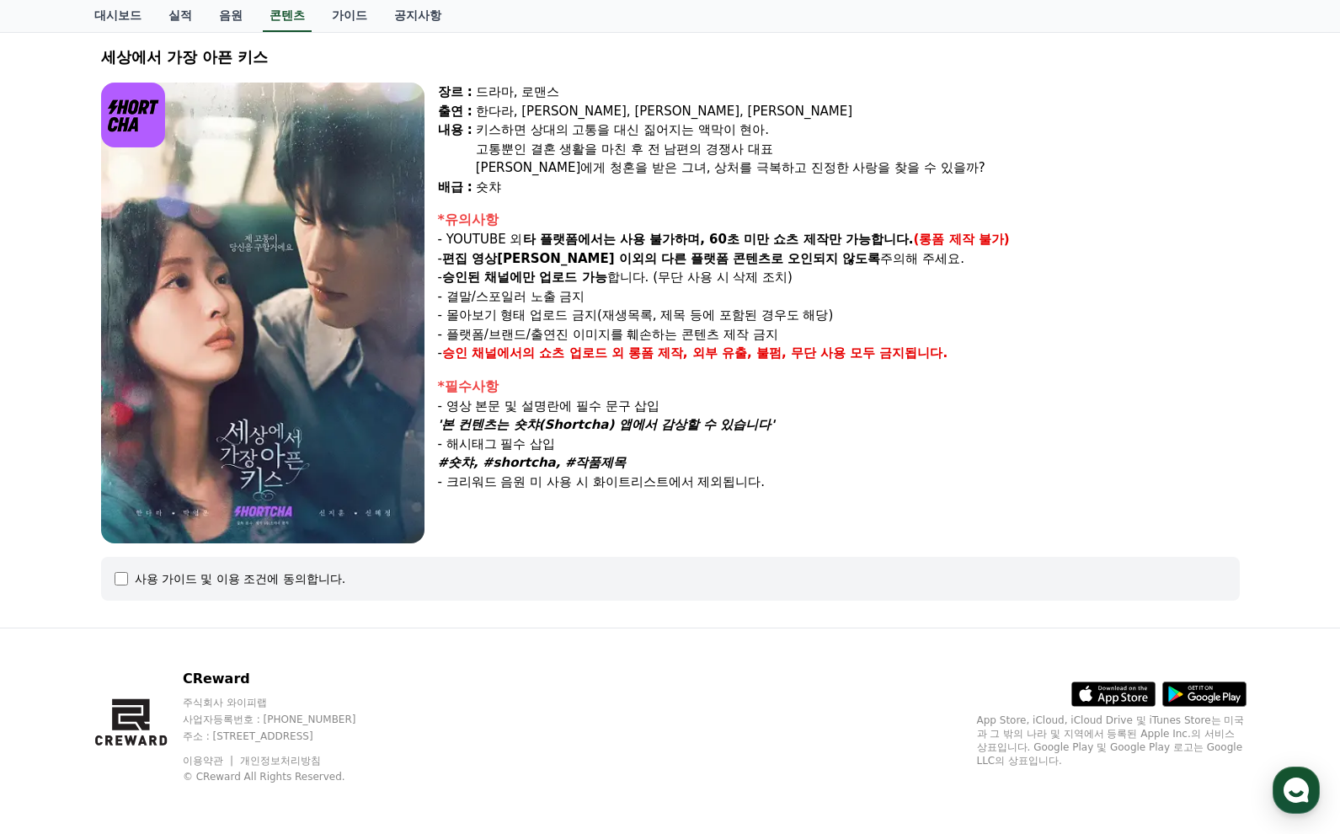
scroll to position [101, 0]
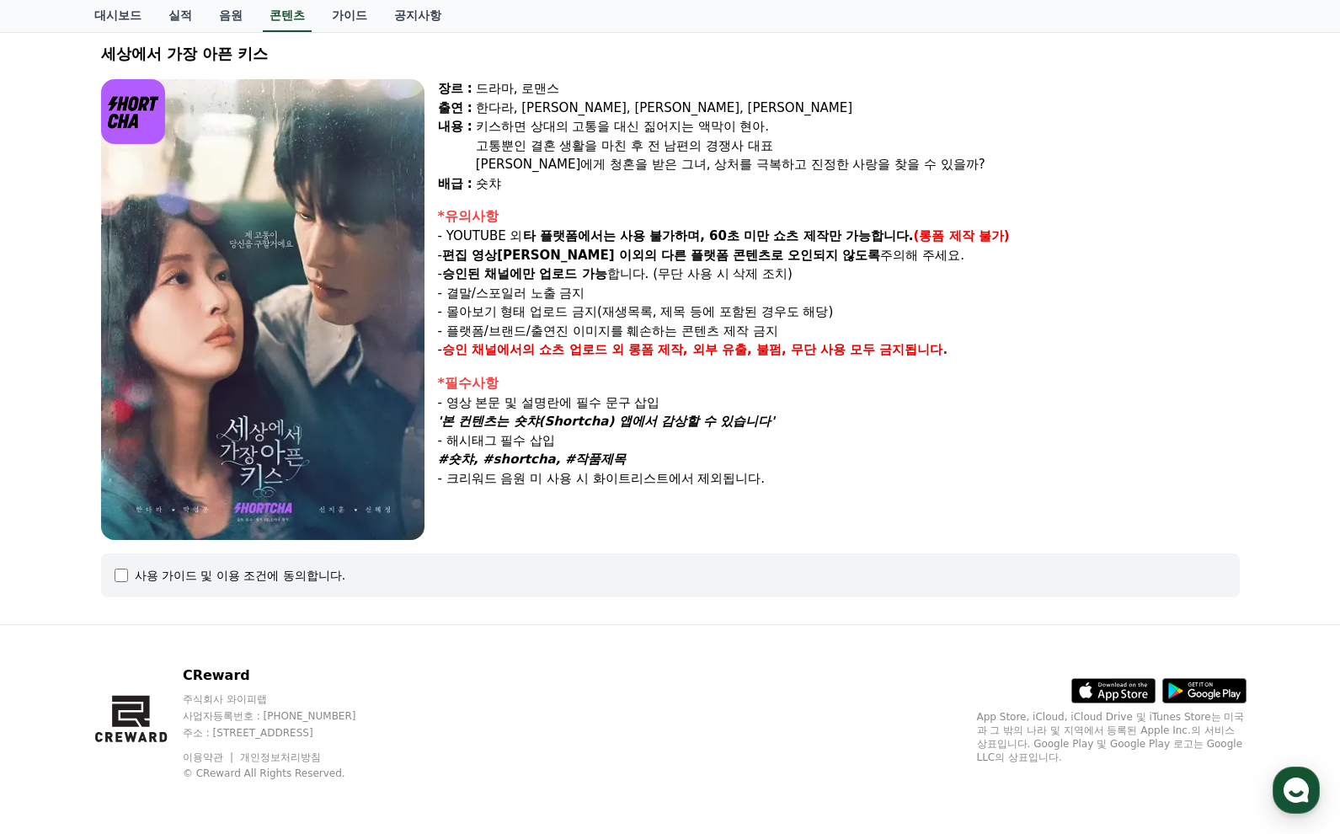
click at [110, 571] on div "사용 가이드 및 이용 조건에 동의합니다." at bounding box center [670, 575] width 1139 height 44
click at [112, 570] on div "사용 가이드 및 이용 조건에 동의합니다." at bounding box center [670, 575] width 1139 height 44
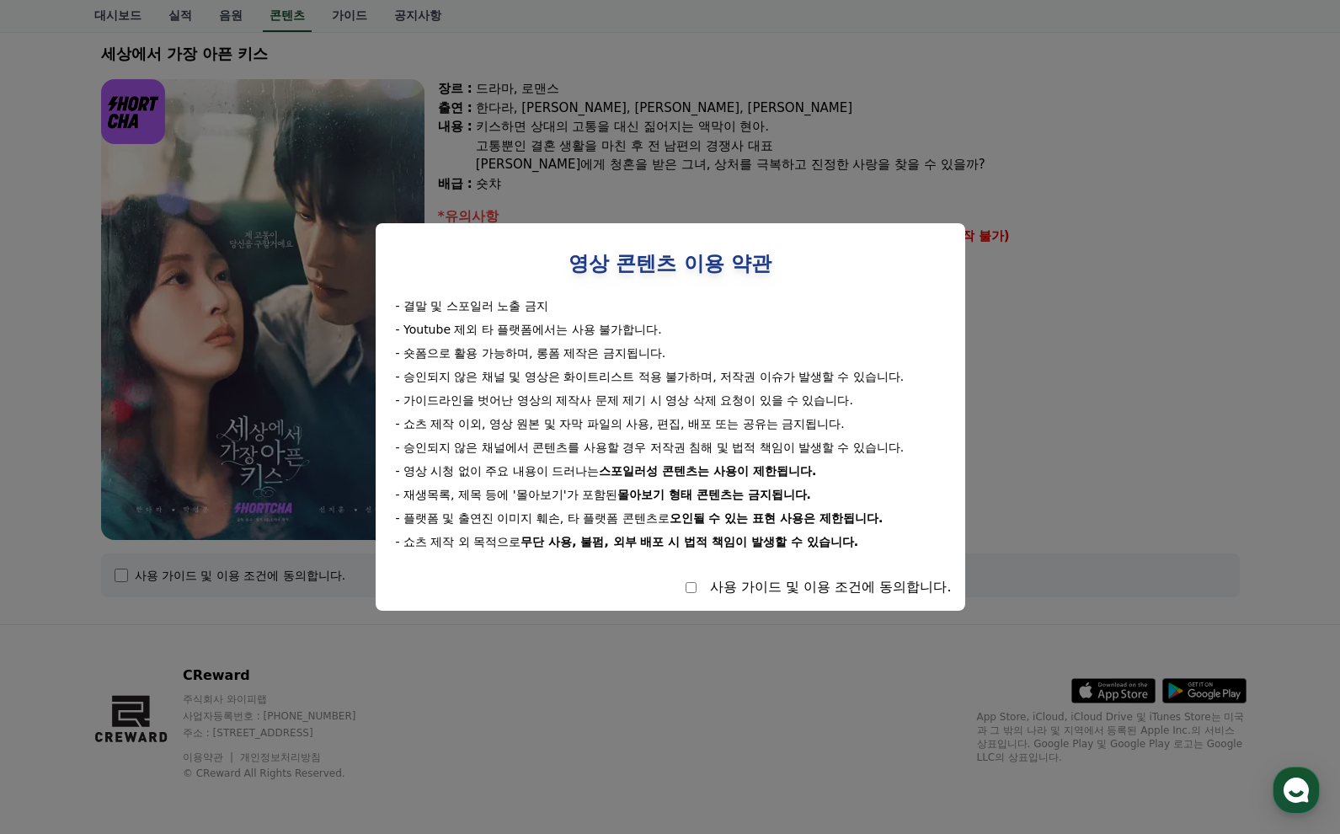
select select
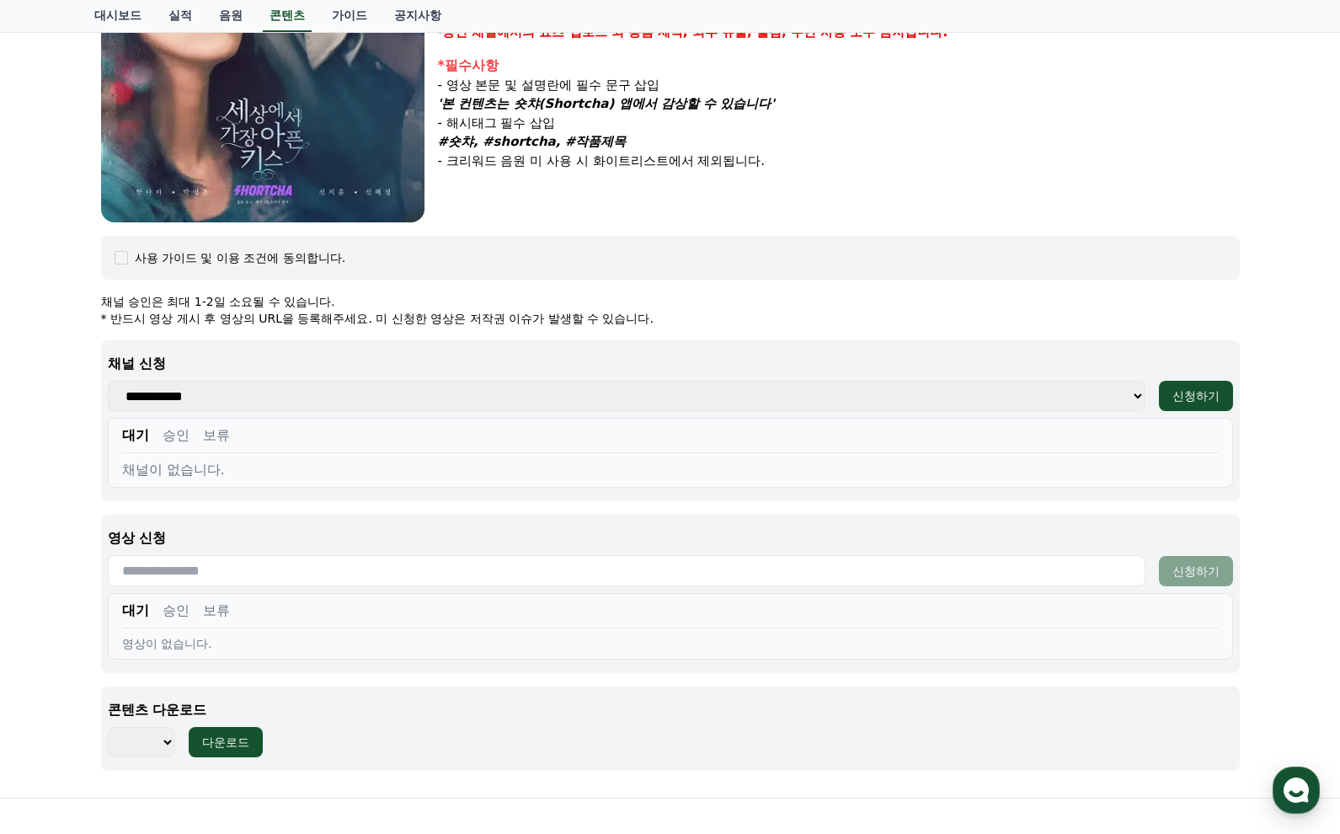
scroll to position [438, 0]
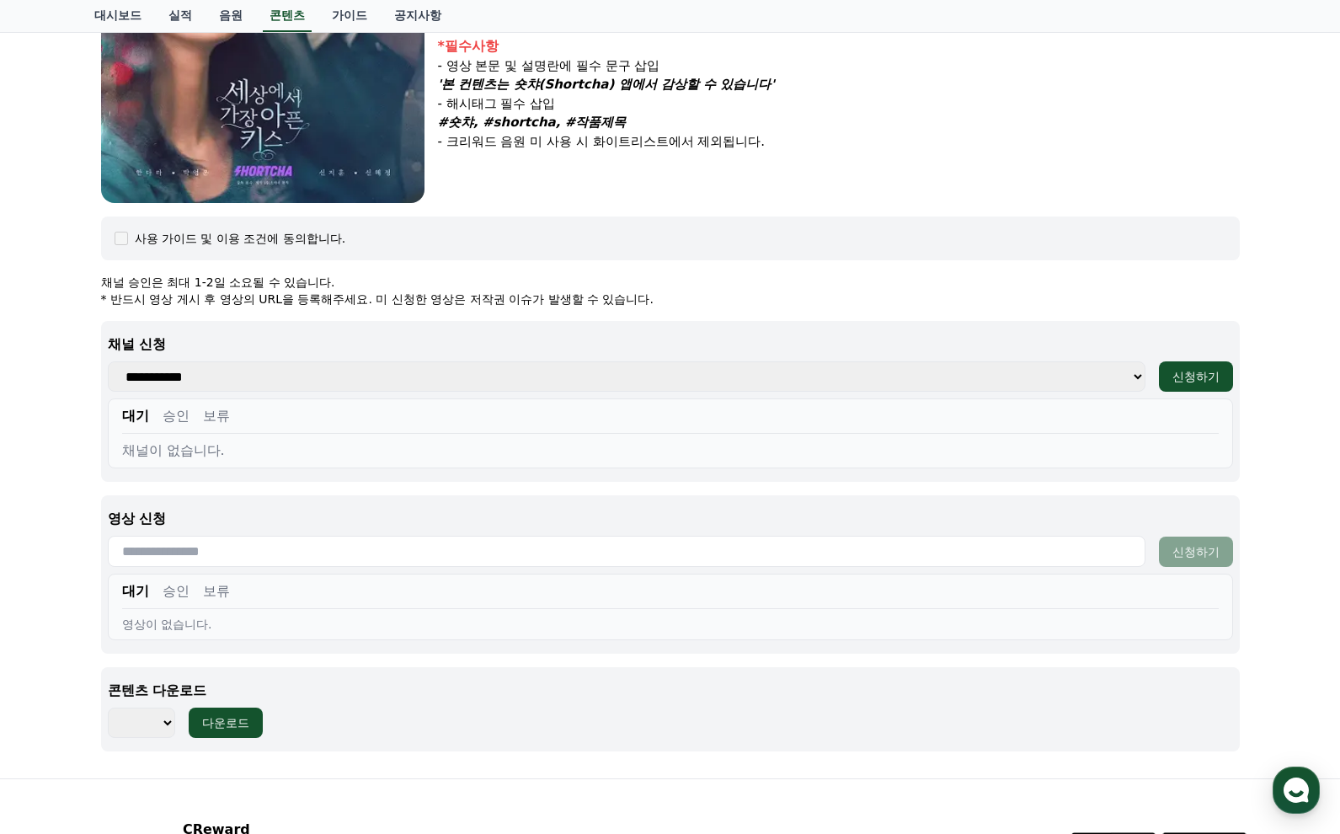
click at [191, 378] on select "**********" at bounding box center [627, 376] width 1038 height 30
click at [206, 369] on select "**********" at bounding box center [627, 376] width 1038 height 30
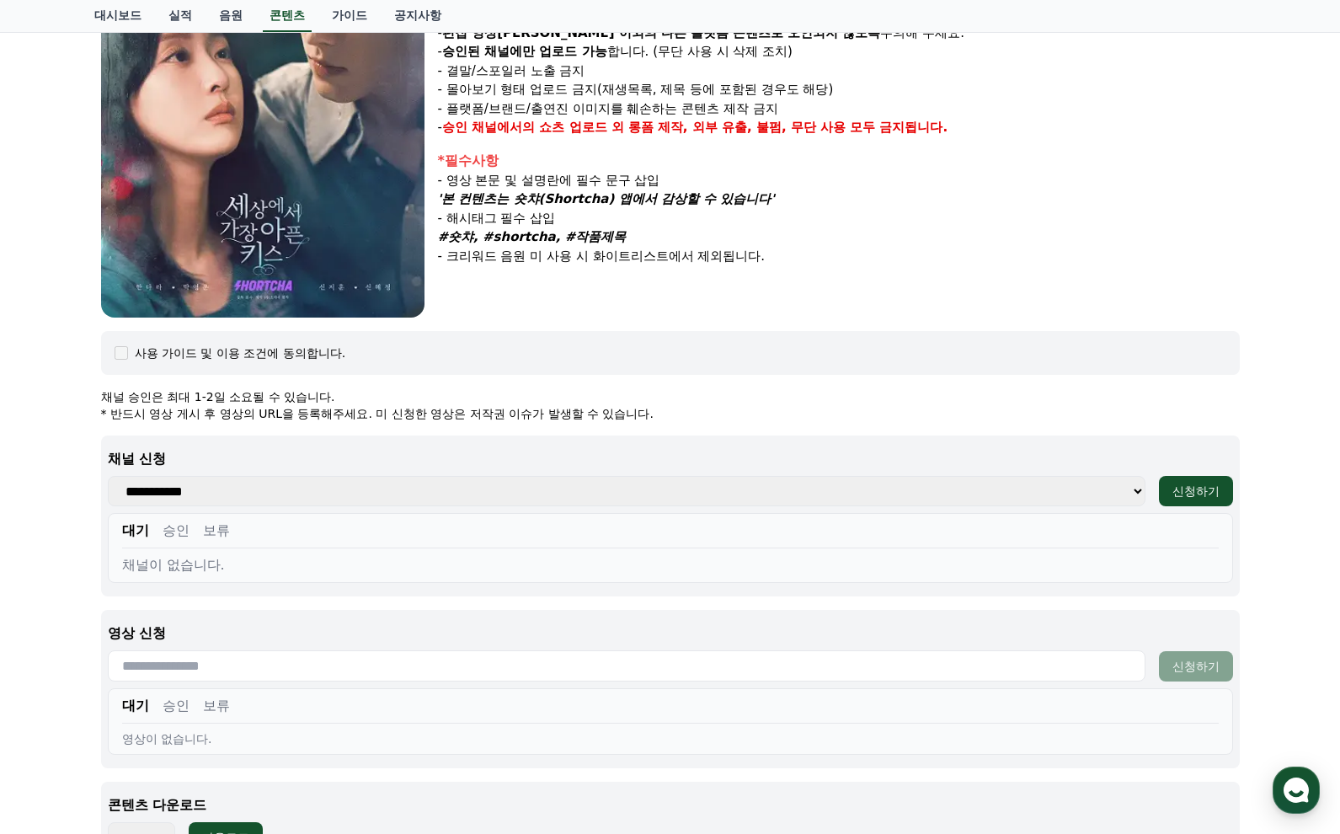
scroll to position [101, 0]
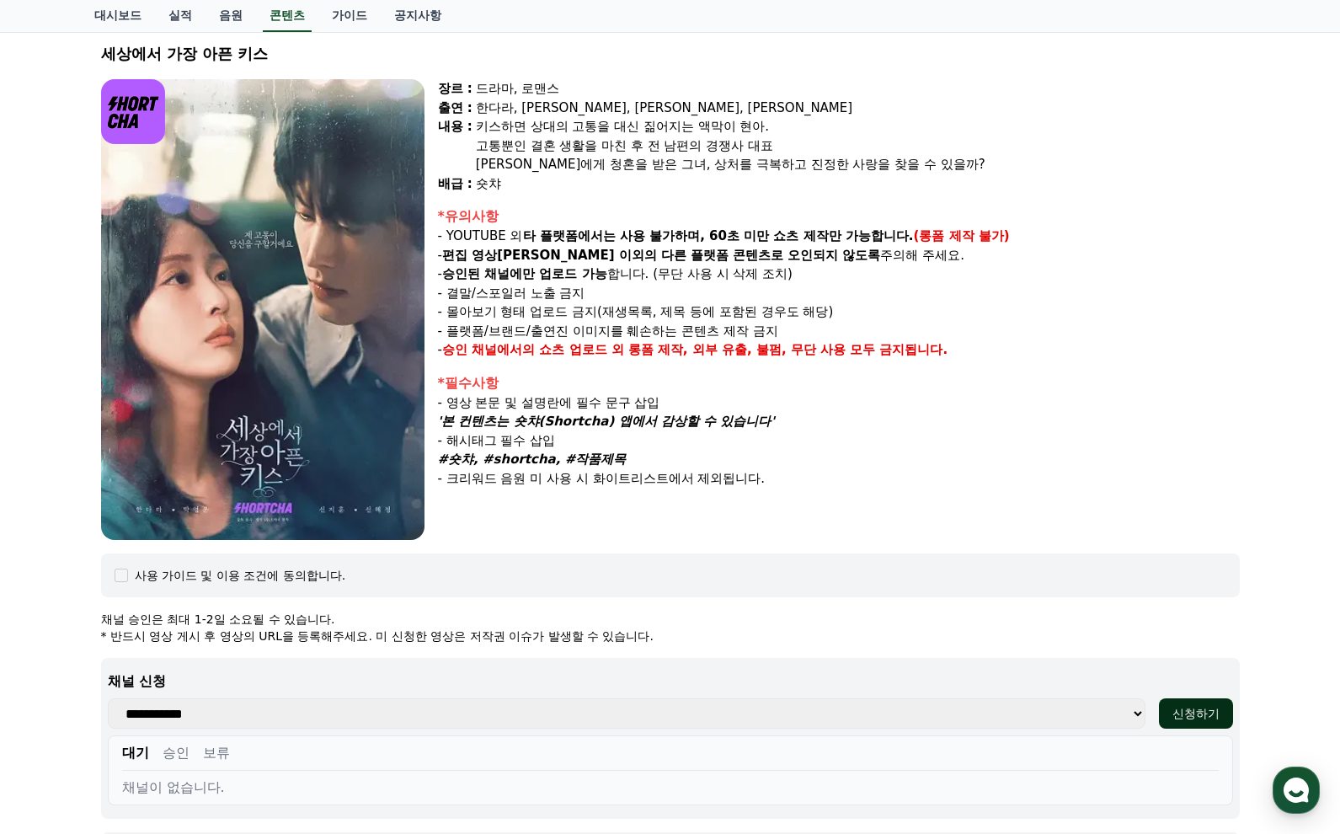
click at [1150, 719] on div "신청하기" at bounding box center [1196, 713] width 47 height 17
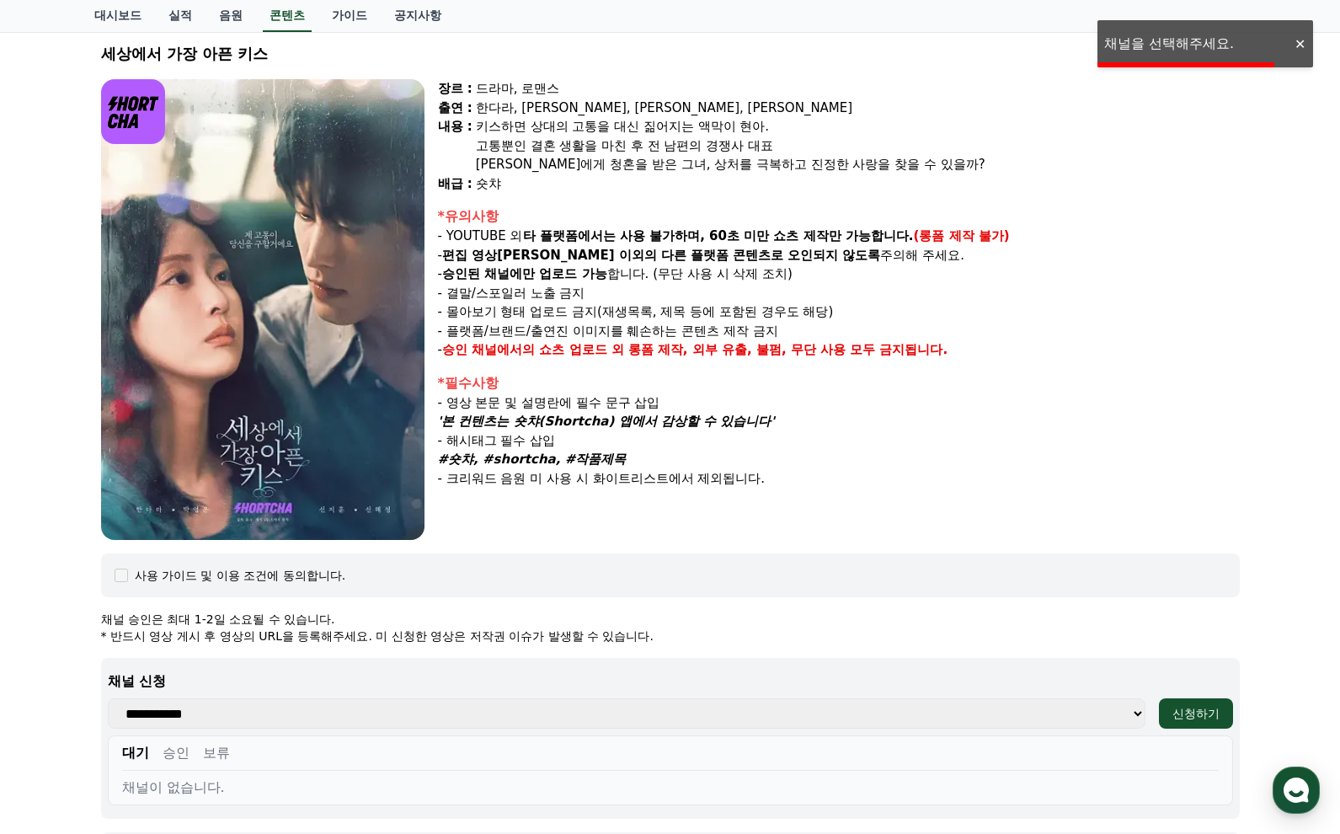
click at [475, 726] on div "대기 승인 보류 채널이 없습니다." at bounding box center [670, 770] width 1125 height 70
click at [435, 709] on select "**********" at bounding box center [627, 713] width 1038 height 30
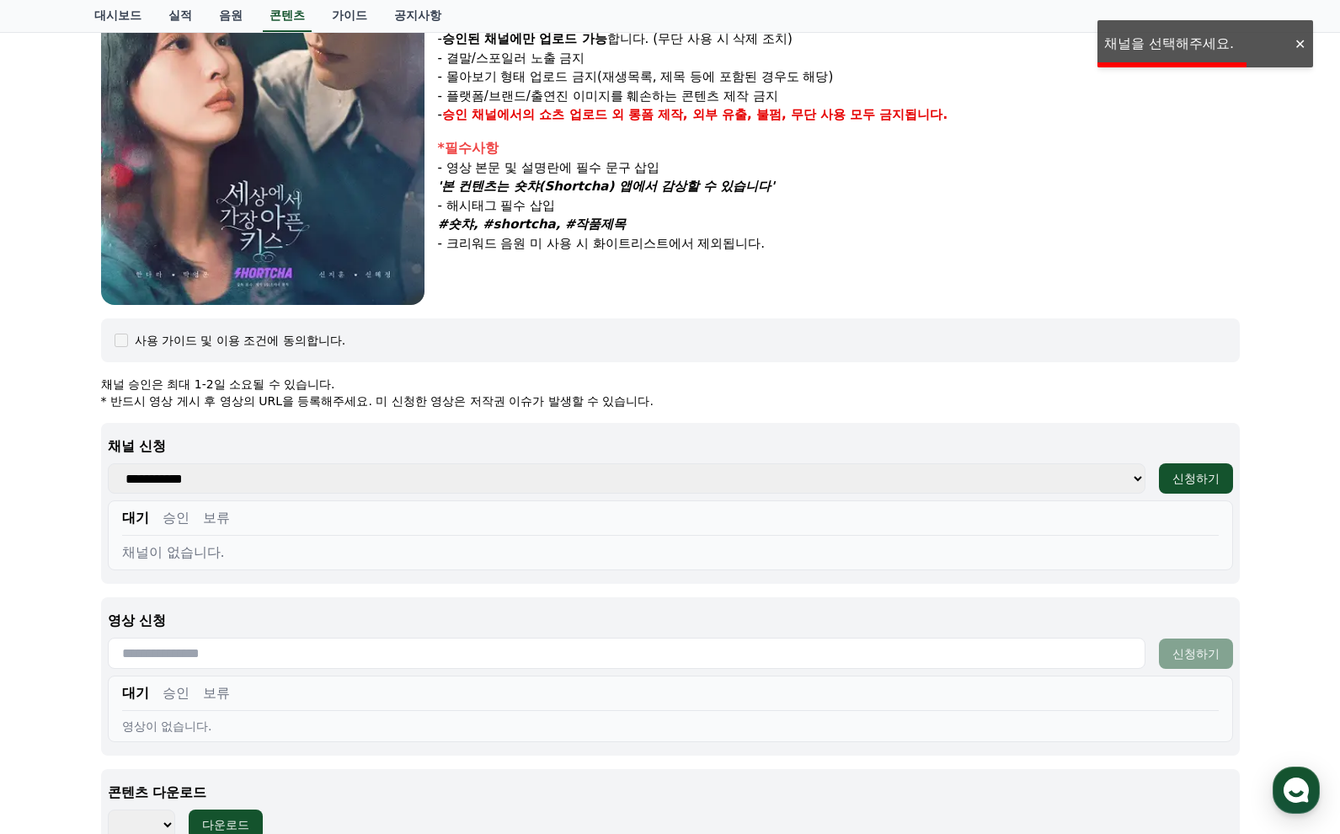
scroll to position [354, 0]
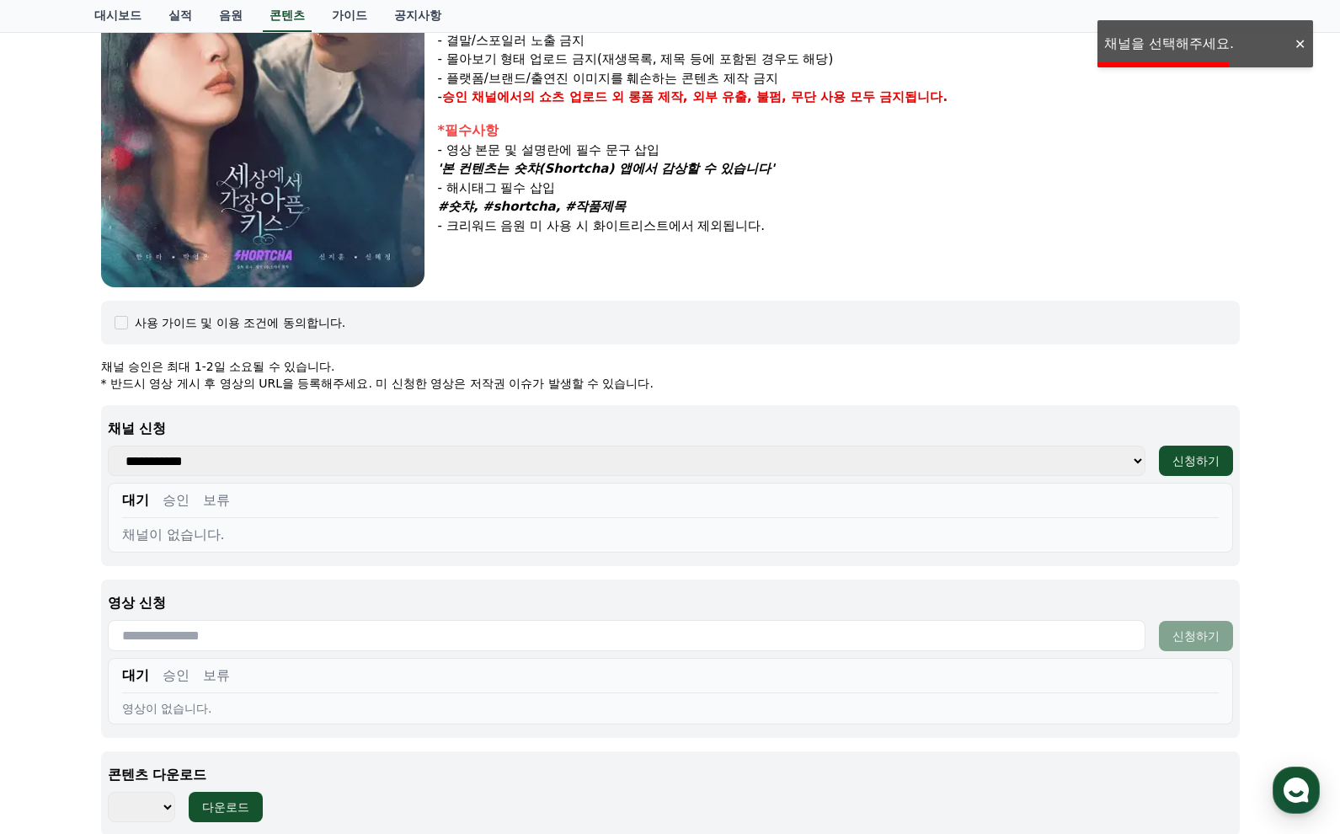
click at [169, 445] on div "**********" at bounding box center [670, 485] width 1139 height 161
click at [169, 461] on select "**********" at bounding box center [627, 461] width 1038 height 30
select select
click at [108, 446] on select "**********" at bounding box center [627, 461] width 1038 height 30
click at [1011, 294] on div "세상에서 가장 아픈 키스 장르 : 드라마, 로맨스 출연 : 한다라, [PERSON_NAME], [PERSON_NAME], [PERSON_NAM…" at bounding box center [670, 312] width 1152 height 1073
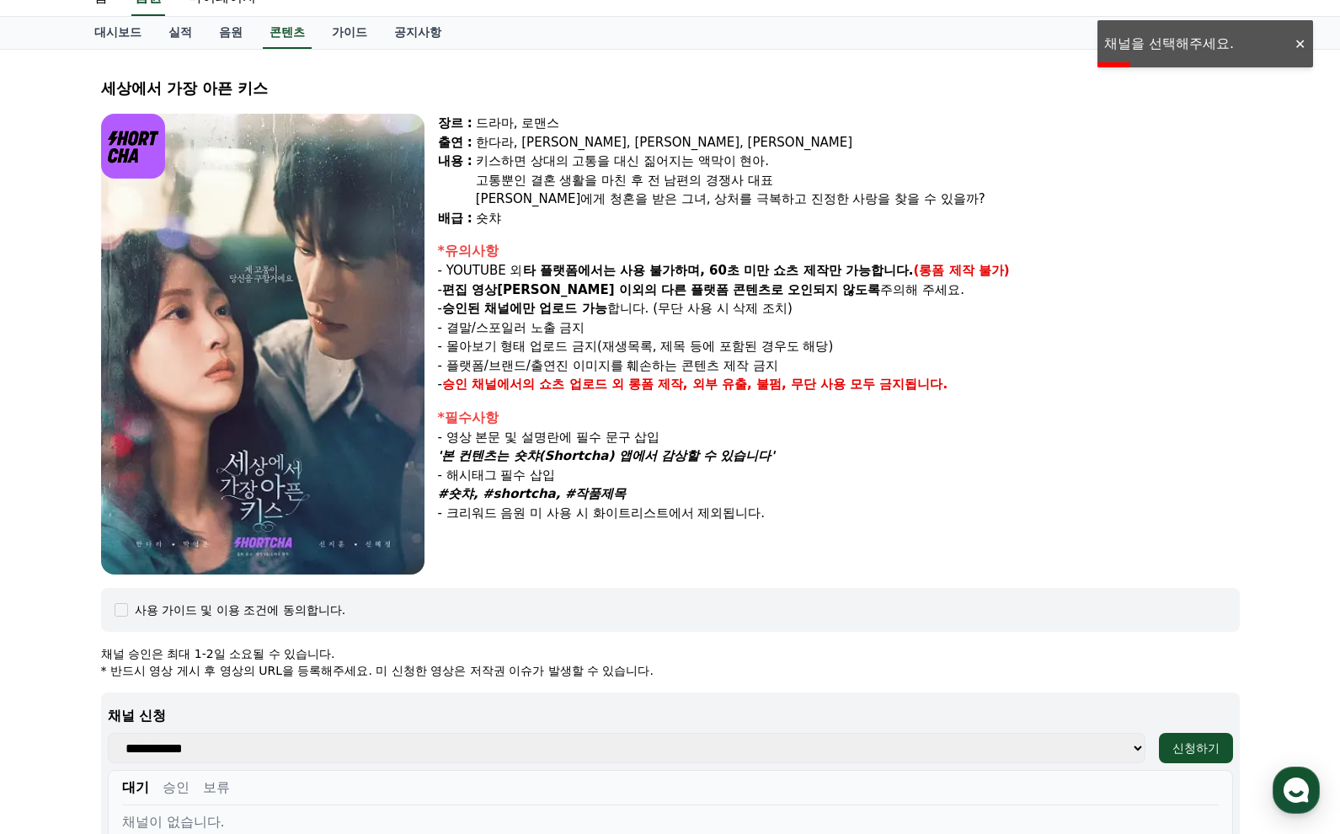
scroll to position [0, 0]
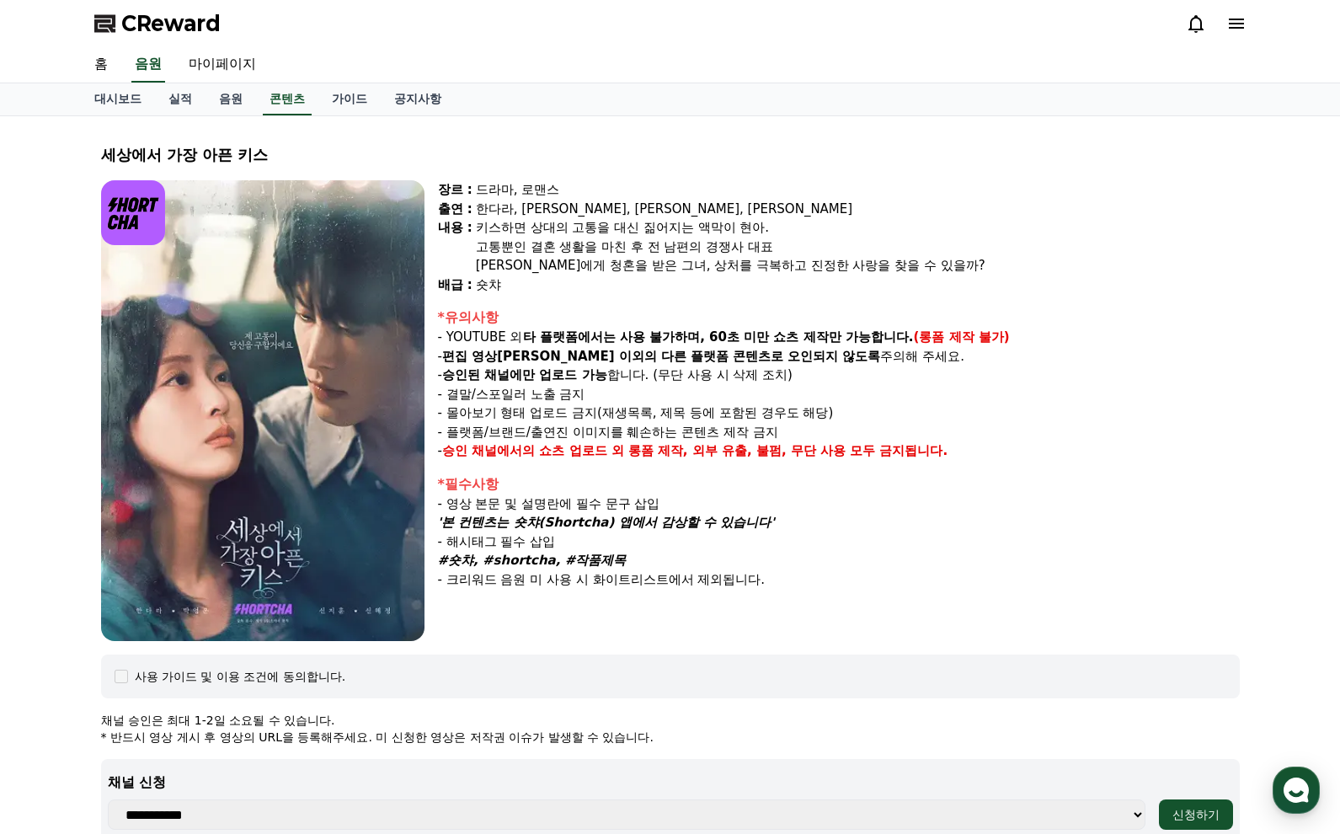
click at [1150, 30] on icon at bounding box center [1236, 23] width 20 height 20
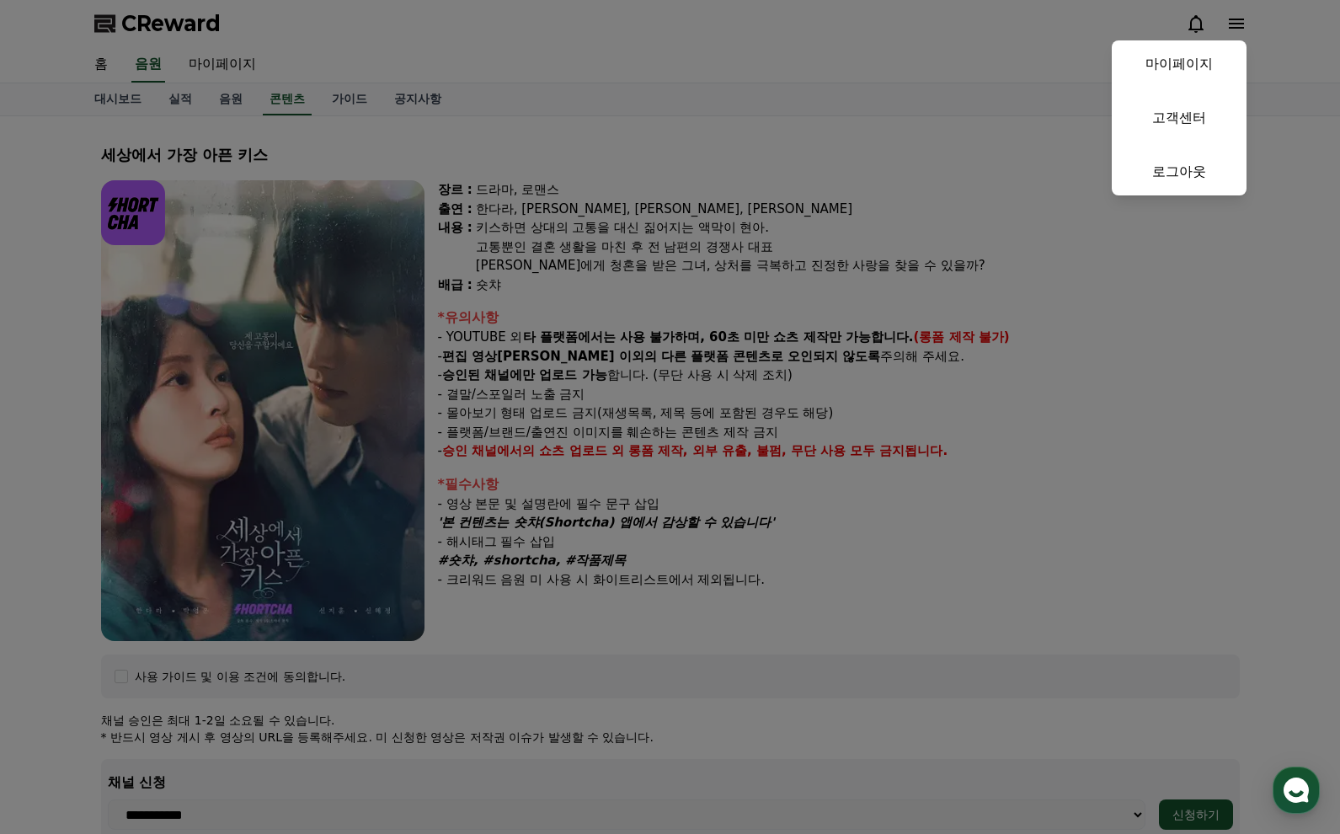
drag, startPoint x: 1069, startPoint y: 433, endPoint x: 1051, endPoint y: 441, distance: 19.6
click at [1069, 433] on button "close" at bounding box center [670, 417] width 1340 height 834
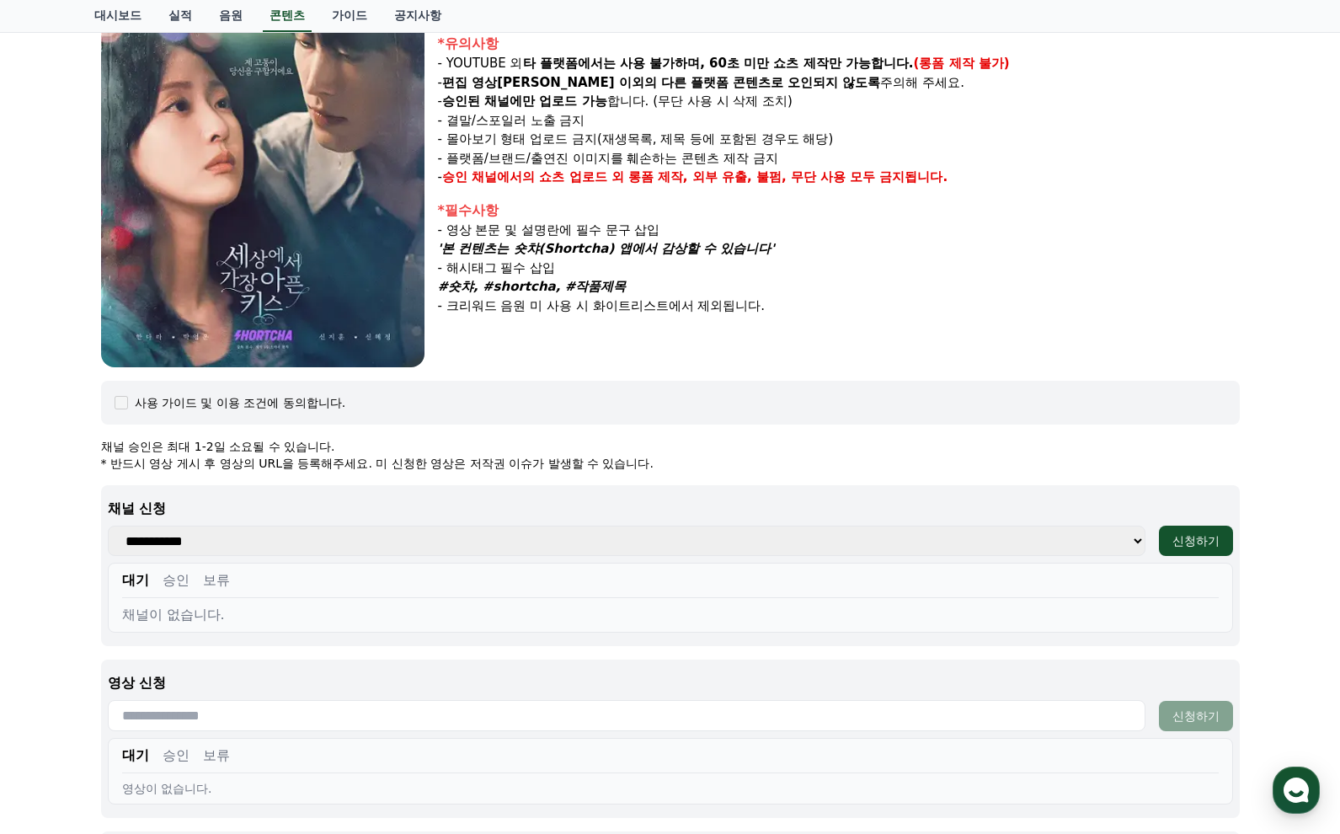
scroll to position [505, 0]
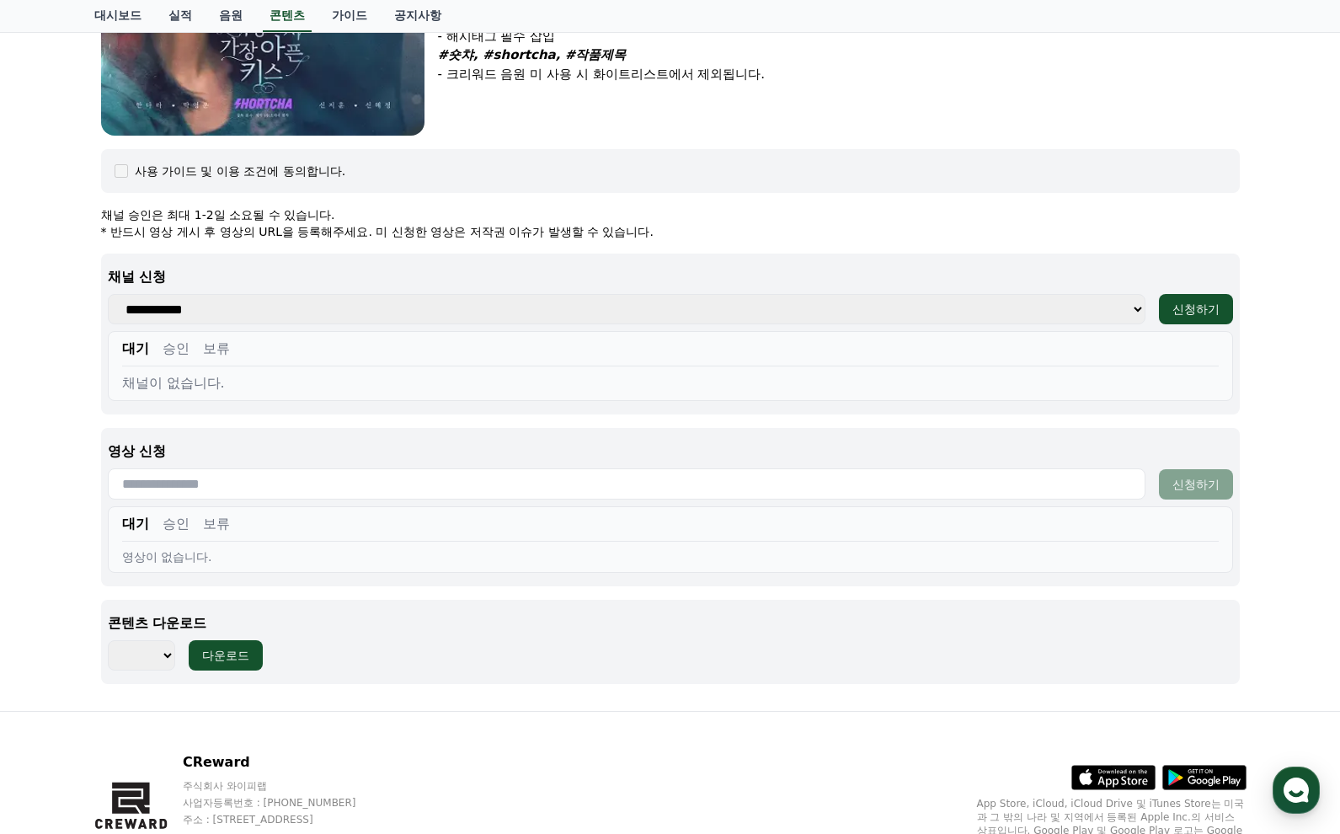
click at [189, 476] on input "text" at bounding box center [627, 483] width 1038 height 31
click at [188, 489] on input "text" at bounding box center [627, 483] width 1038 height 31
click at [290, 307] on select "**********" at bounding box center [627, 309] width 1038 height 30
click at [291, 304] on select "**********" at bounding box center [627, 309] width 1038 height 30
click at [316, 278] on p "채널 신청" at bounding box center [670, 277] width 1125 height 20
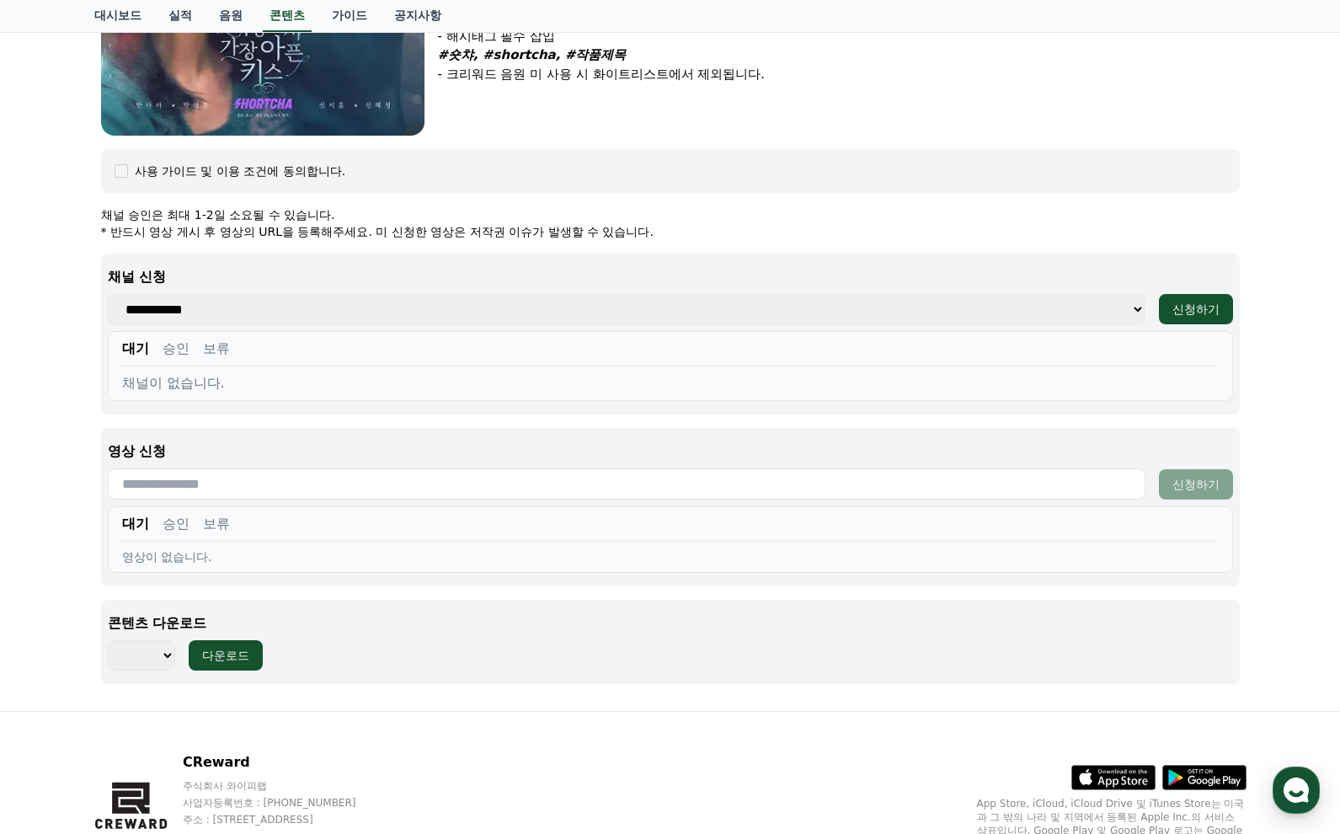
click at [180, 339] on button "승인" at bounding box center [176, 349] width 27 height 20
click at [108, 343] on div "대기 승인 보류 채널이 없습니다." at bounding box center [670, 366] width 1125 height 70
click at [114, 343] on div "대기 승인 보류 채널이 없습니다." at bounding box center [670, 366] width 1125 height 70
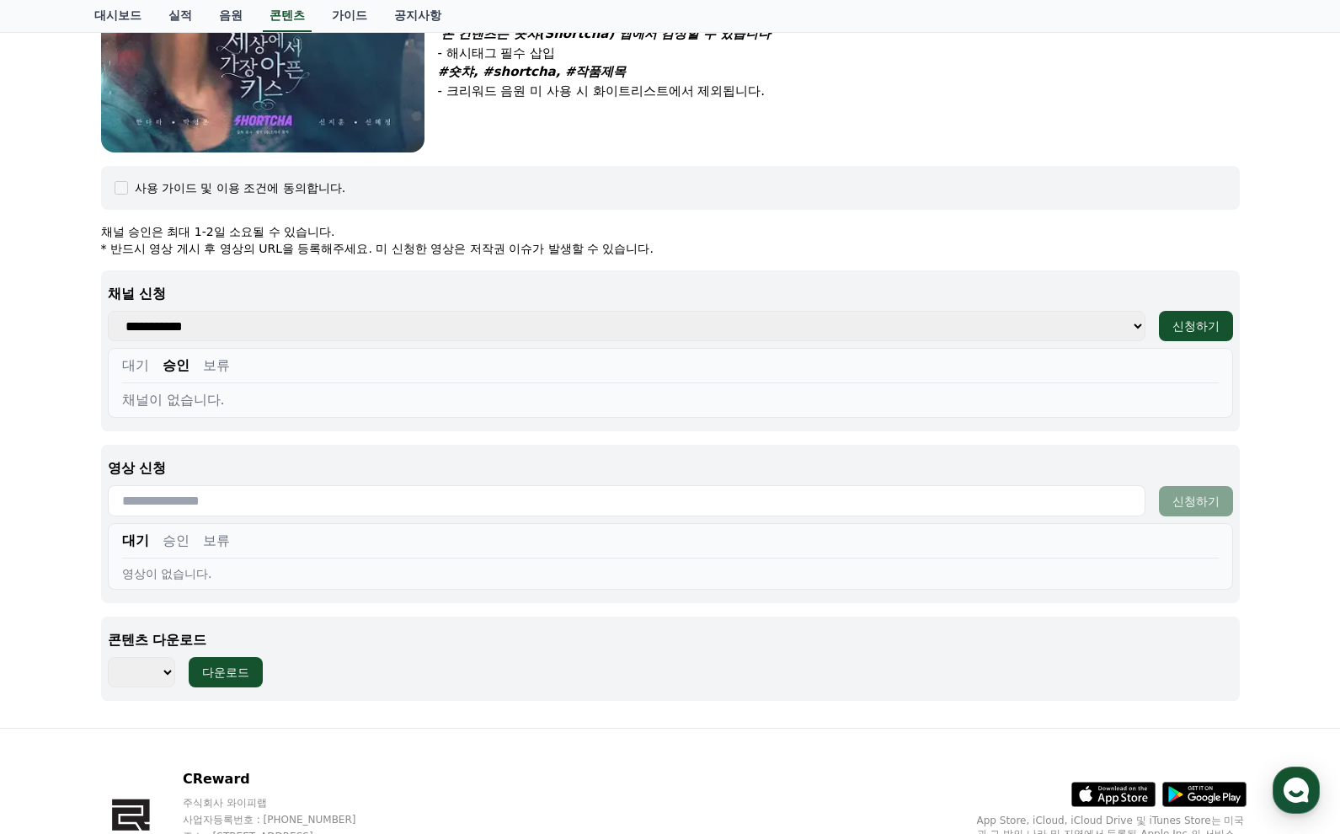
scroll to position [0, 0]
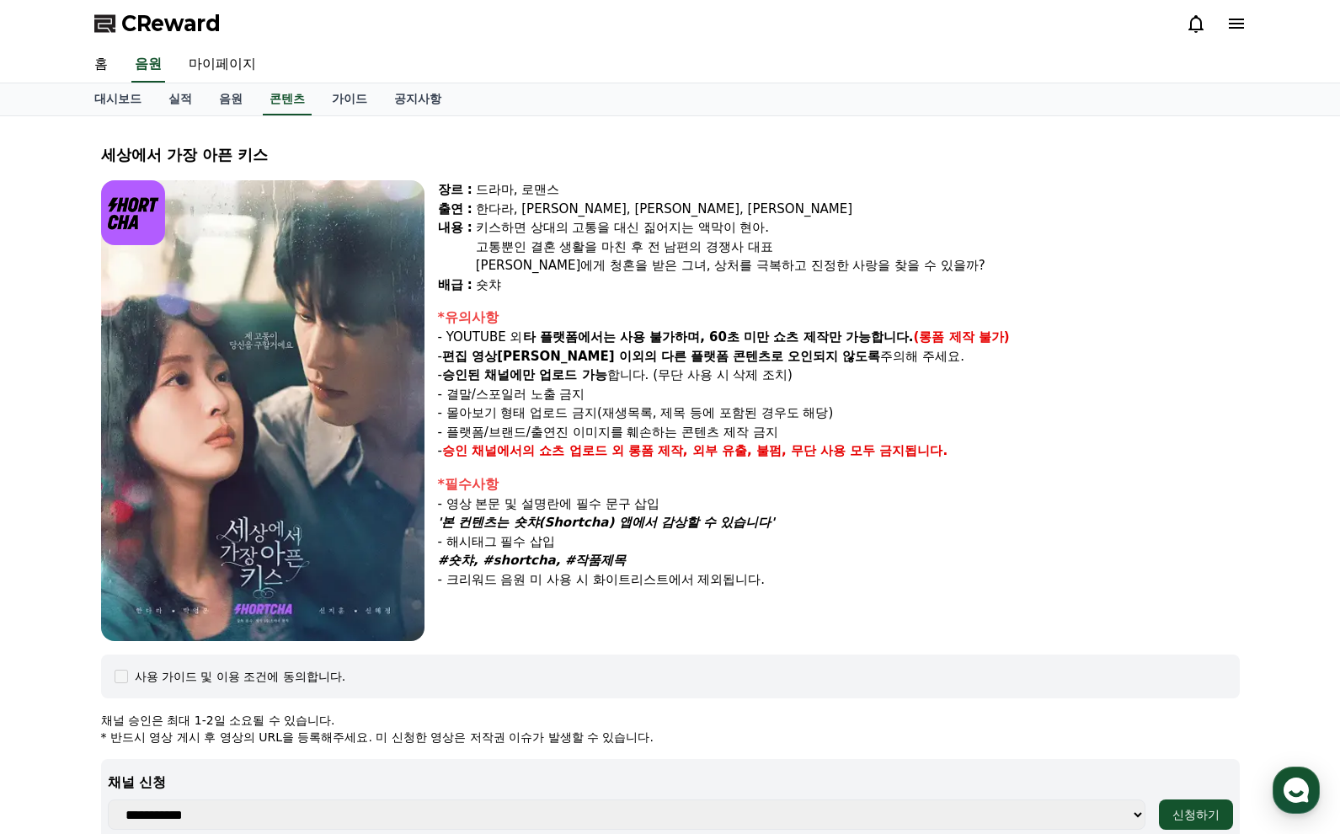
click at [1150, 18] on icon at bounding box center [1236, 23] width 20 height 20
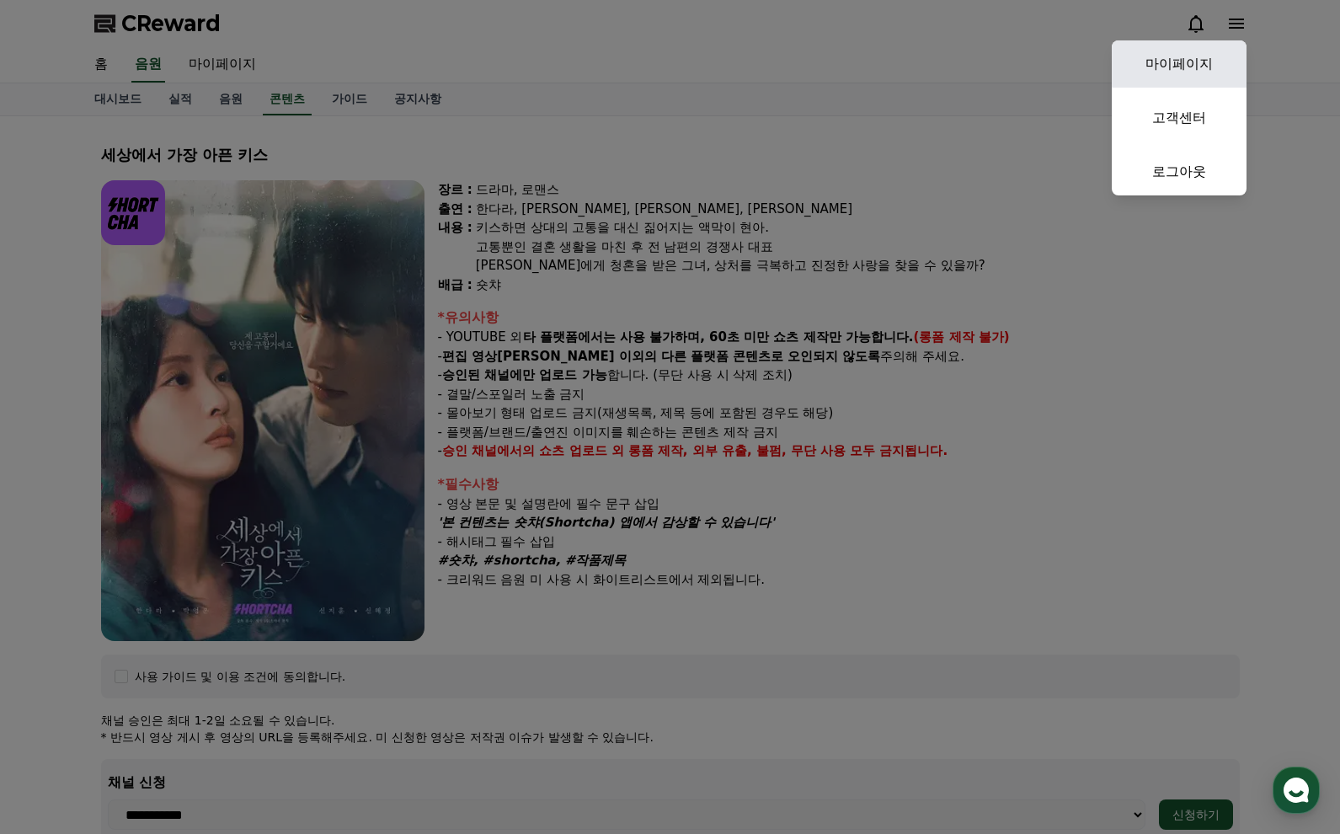
click at [1150, 61] on link "마이페이지" at bounding box center [1179, 63] width 135 height 47
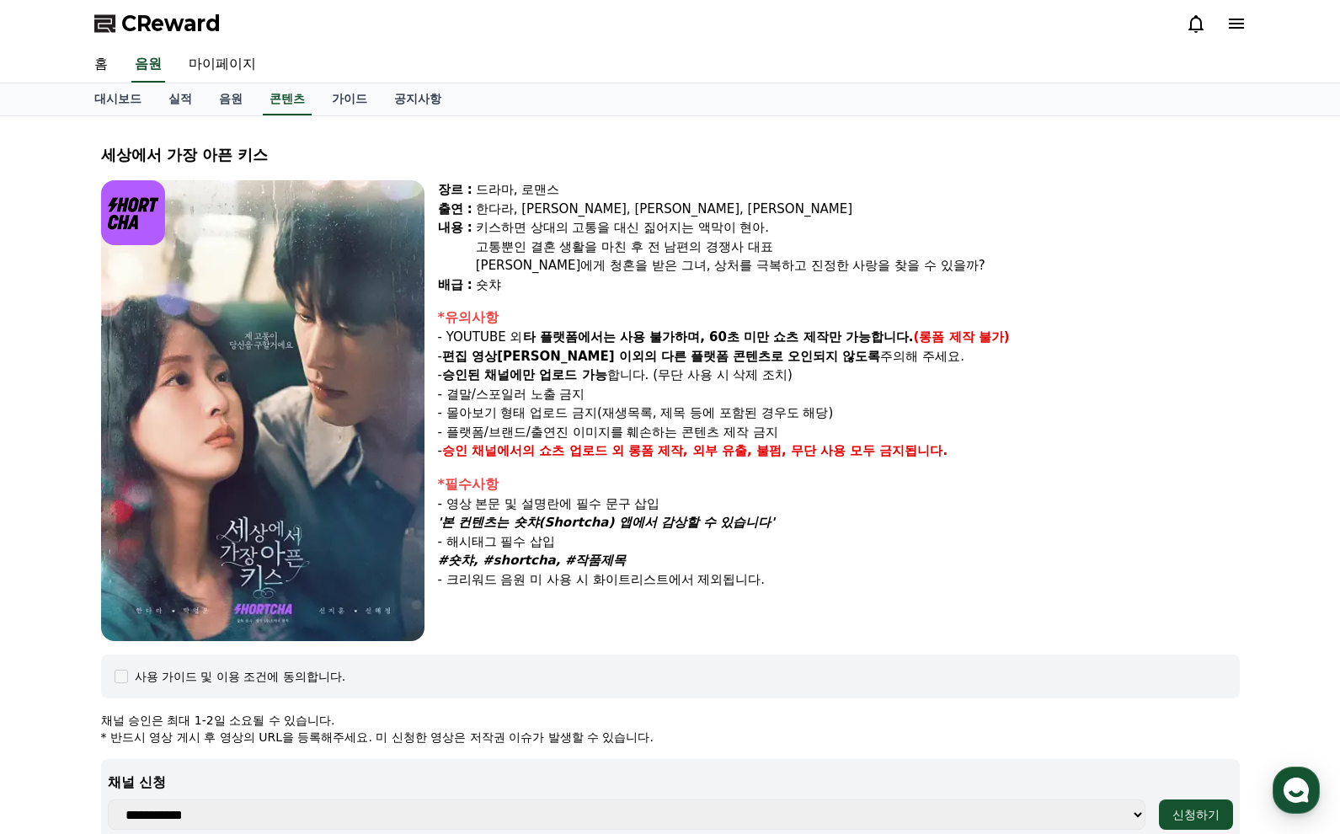
select select "**********"
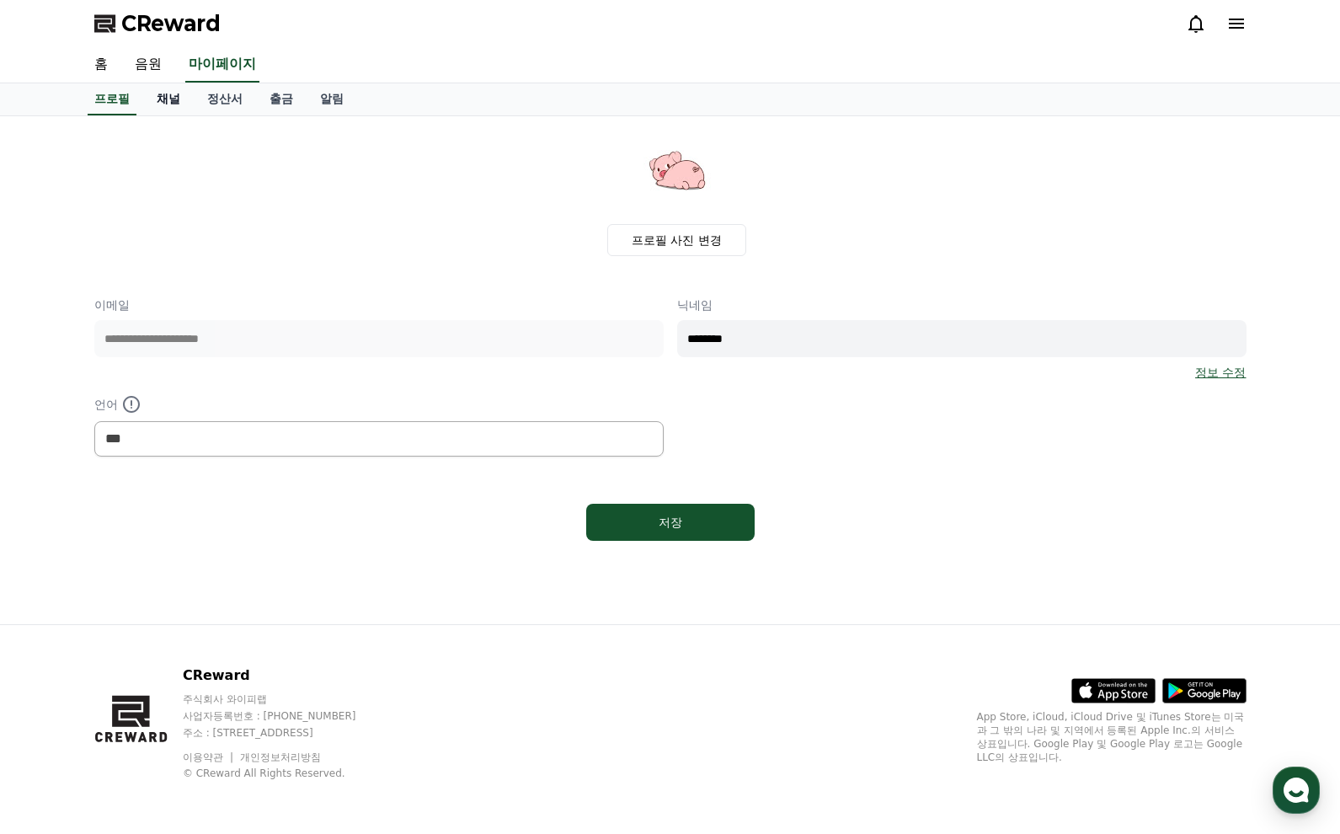
click at [165, 100] on link "채널" at bounding box center [168, 99] width 51 height 32
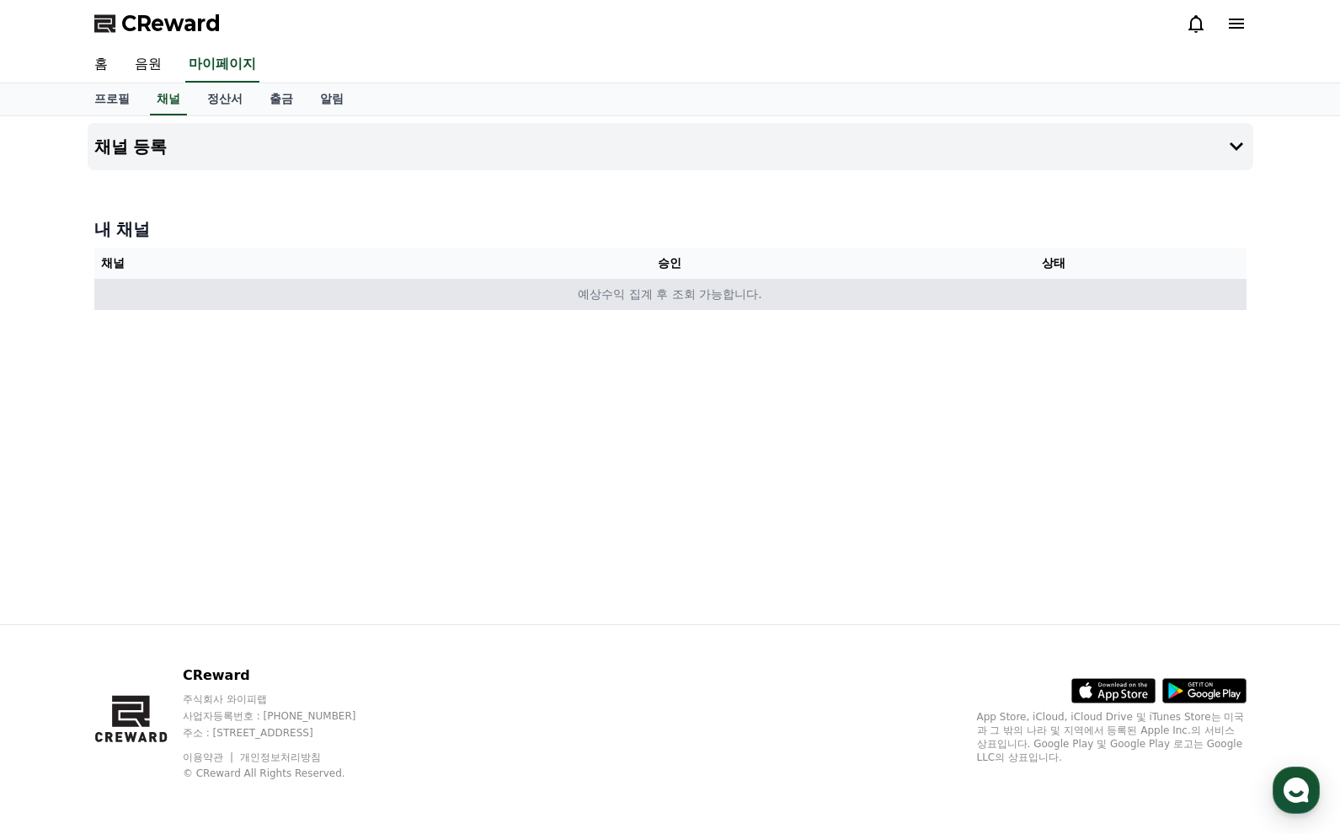
click at [658, 298] on td "예상수익 집계 후 조회 가능합니다." at bounding box center [670, 294] width 1152 height 31
click at [614, 302] on td "예상수익 집계 후 조회 가능합니다." at bounding box center [670, 294] width 1152 height 31
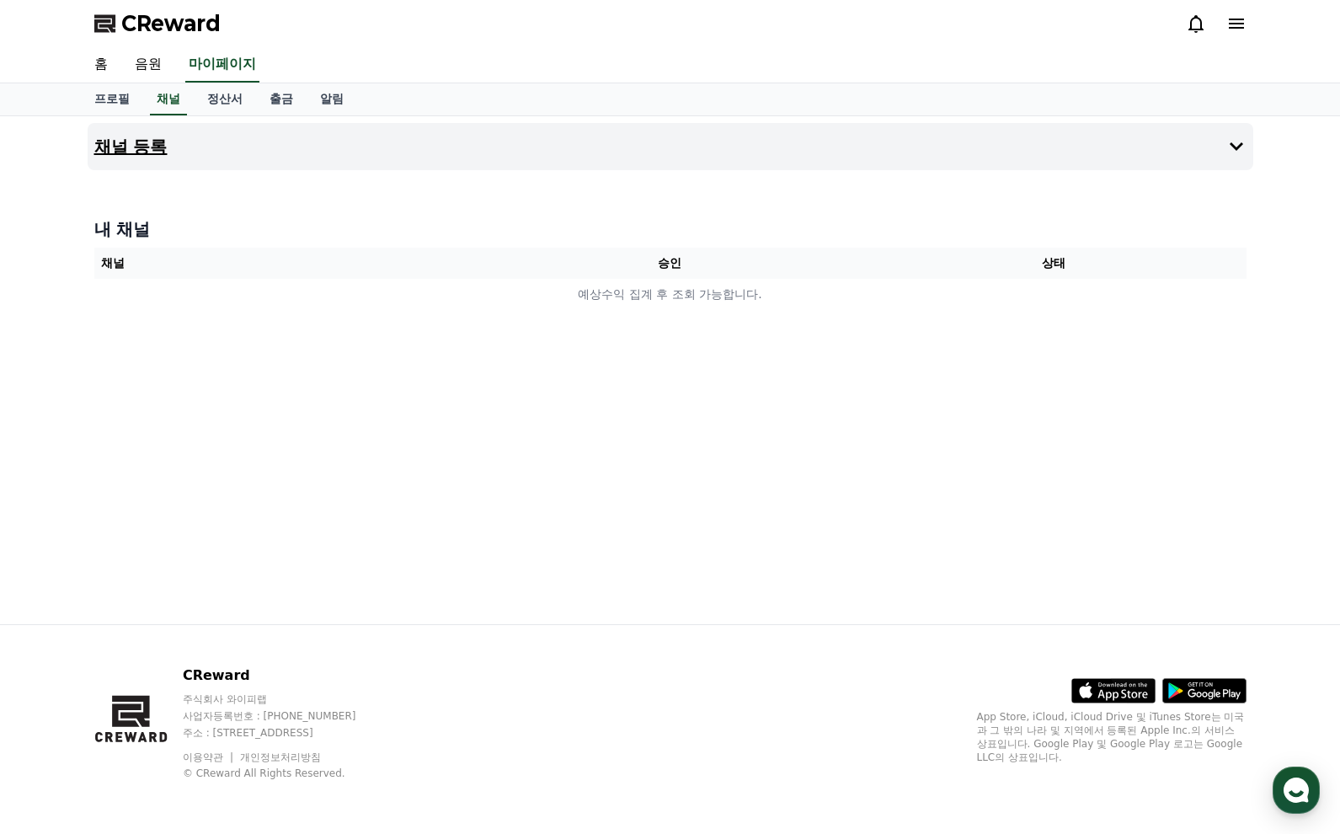
click at [137, 148] on h4 "채널 등록" at bounding box center [130, 146] width 73 height 19
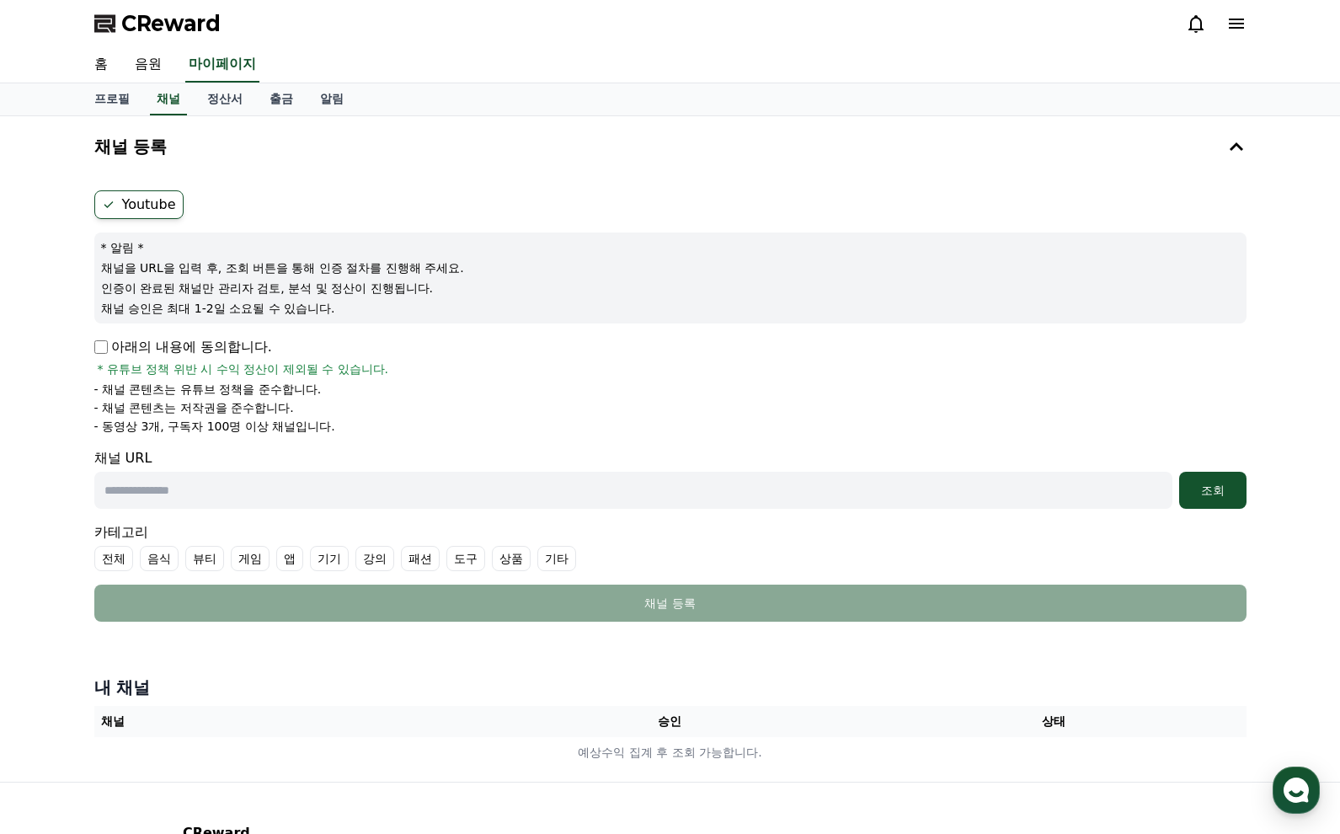
click at [125, 268] on p "채널을 URL을 입력 후, 조회 버튼을 통해 인증 절차를 진행해 주세요." at bounding box center [670, 267] width 1139 height 17
drag, startPoint x: 99, startPoint y: 261, endPoint x: 389, endPoint y: 429, distance: 335.5
click at [423, 537] on form "Youtube * 알림 * 채널을 URL을 입력 후, 조회 버튼을 통해 인증 절차를 진행해 주세요. 인증이 완료된 채널만 관리자 검토, 분석 …" at bounding box center [670, 405] width 1152 height 431
click at [389, 428] on li "- 동영상 3개, 구독자 100명 이상 채널입니다." at bounding box center [670, 426] width 1152 height 17
drag, startPoint x: 425, startPoint y: 499, endPoint x: 117, endPoint y: 152, distance: 463.6
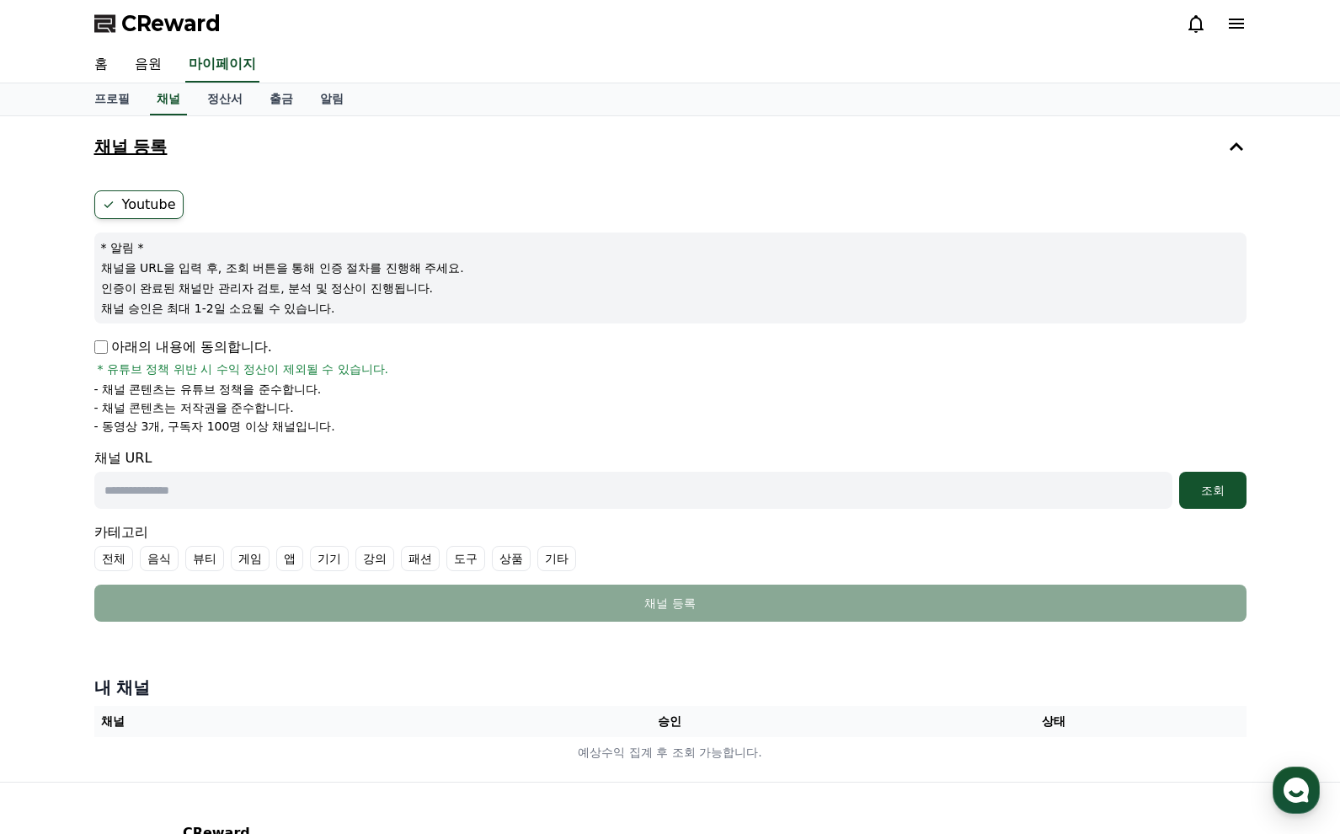
click at [117, 152] on div "채널 등록 Youtube * 알림 * 채널을 URL을 입력 후, 조회 버튼을 통해 인증 절차를 진행해 주세요. 인증이 완료된 채널만 관리자 검…" at bounding box center [671, 375] width 1166 height 505
click at [724, 393] on li "- 채널 콘텐츠는 유튜브 정책을 준수합니다." at bounding box center [670, 389] width 1152 height 17
drag, startPoint x: 708, startPoint y: 576, endPoint x: 58, endPoint y: 45, distance: 839.9
click at [58, 45] on div "CReward 홈 음원 마이페이지 프로필 채널 정산서 출금 알림 채널 등록 Youtube * 알림 * 채널을 URL을 입력 후, 조회 버튼을 …" at bounding box center [670, 495] width 1340 height 991
click at [855, 307] on p "채널 승인은 최대 1-2일 소요될 수 있습니다." at bounding box center [670, 308] width 1139 height 17
